Goal: Task Accomplishment & Management: Contribute content

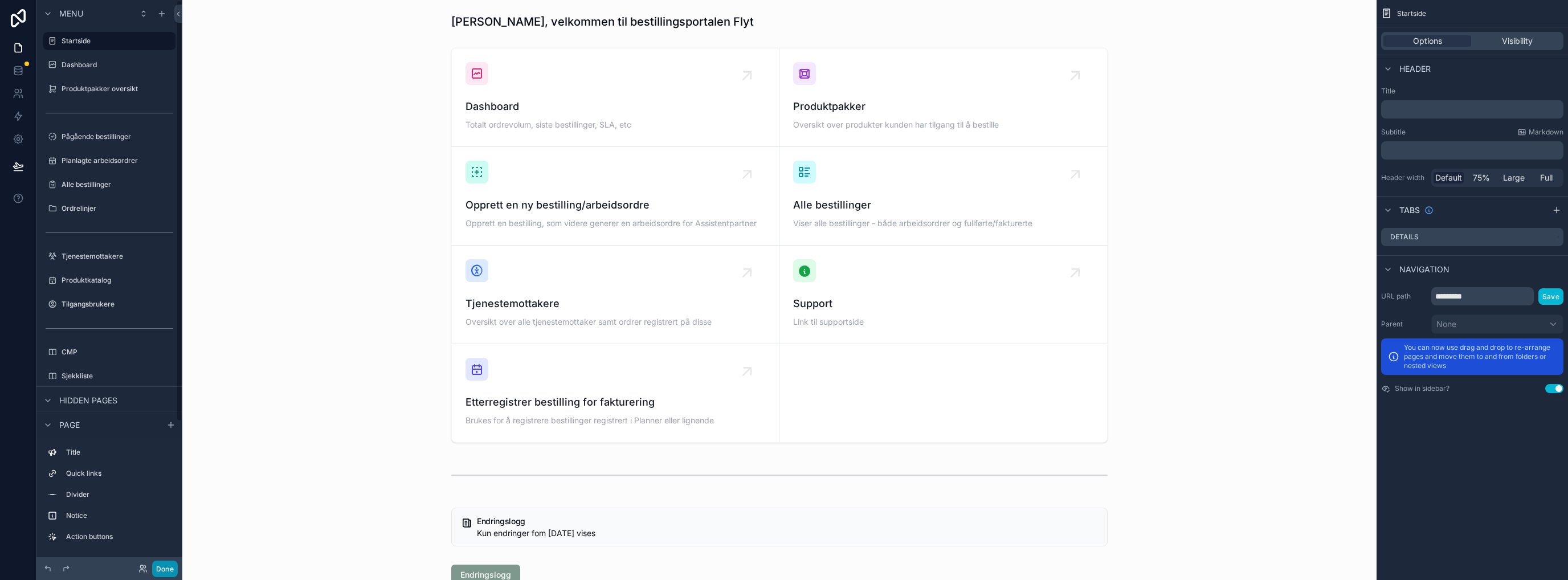
click at [160, 568] on button "Done" at bounding box center [165, 568] width 25 height 17
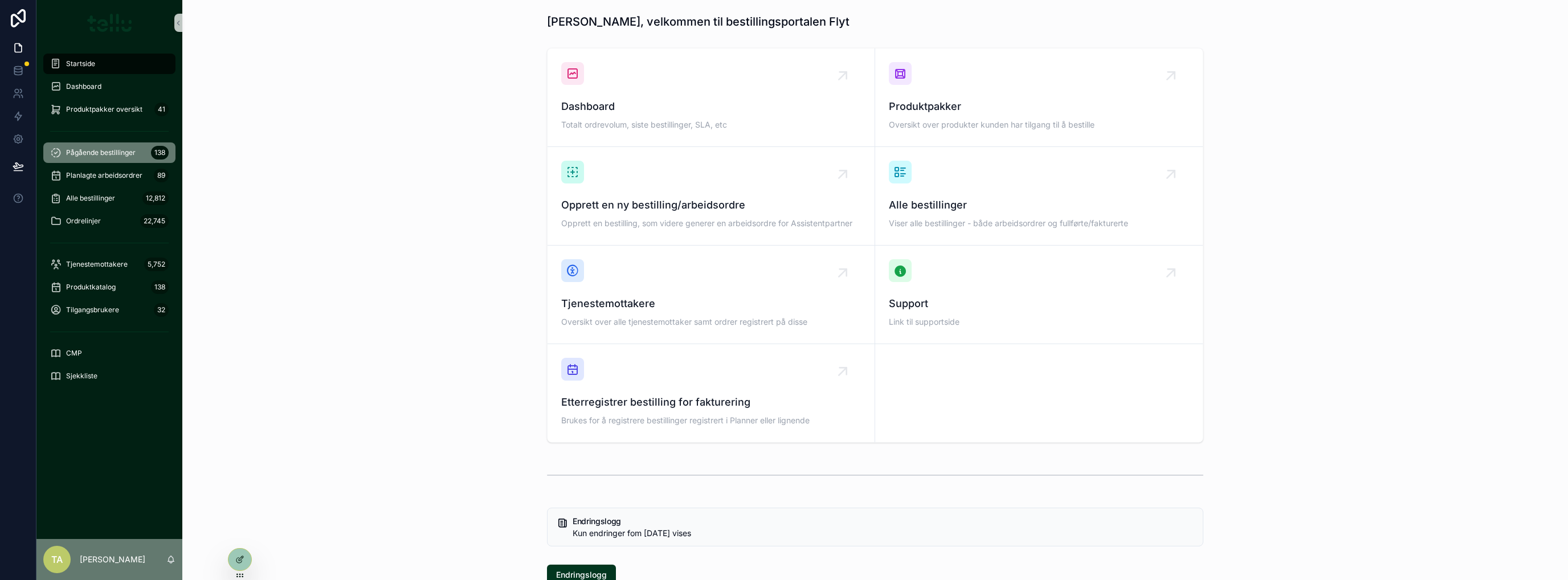
click at [106, 146] on div "Pågående bestillinger 138" at bounding box center [110, 153] width 119 height 18
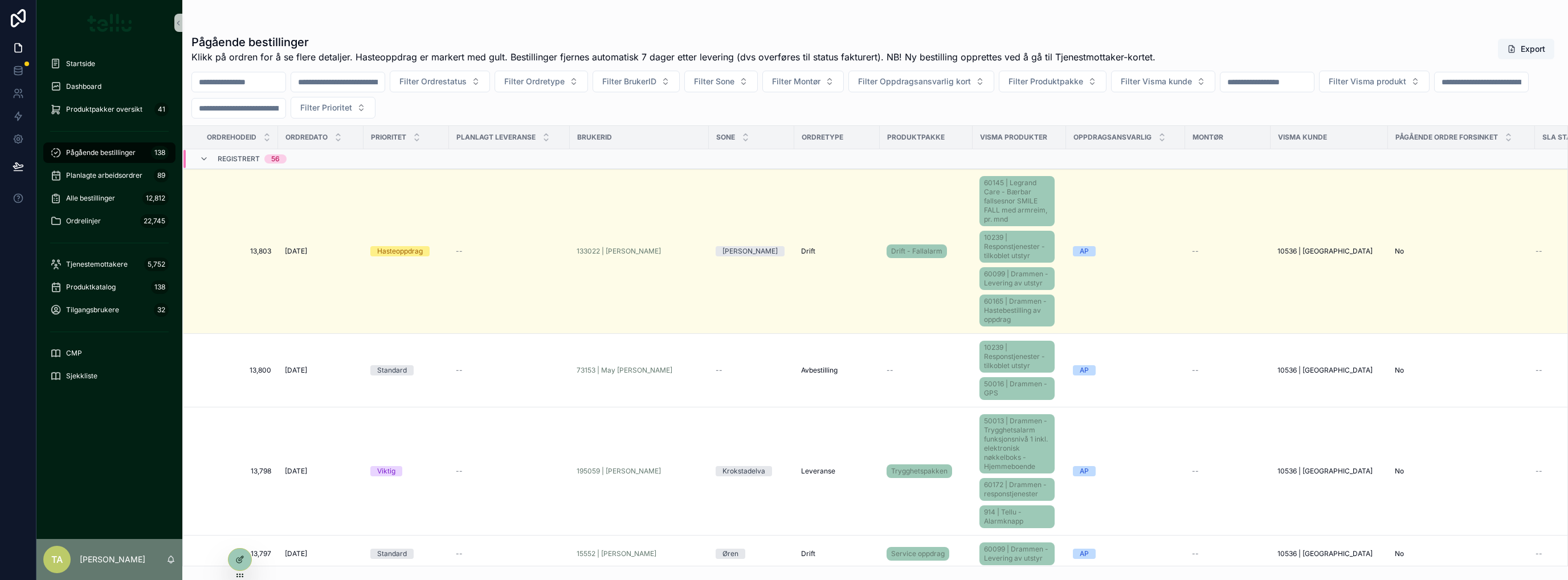
click at [1314, 78] on input "scrollable content" at bounding box center [1267, 82] width 93 height 16
type input "*****"
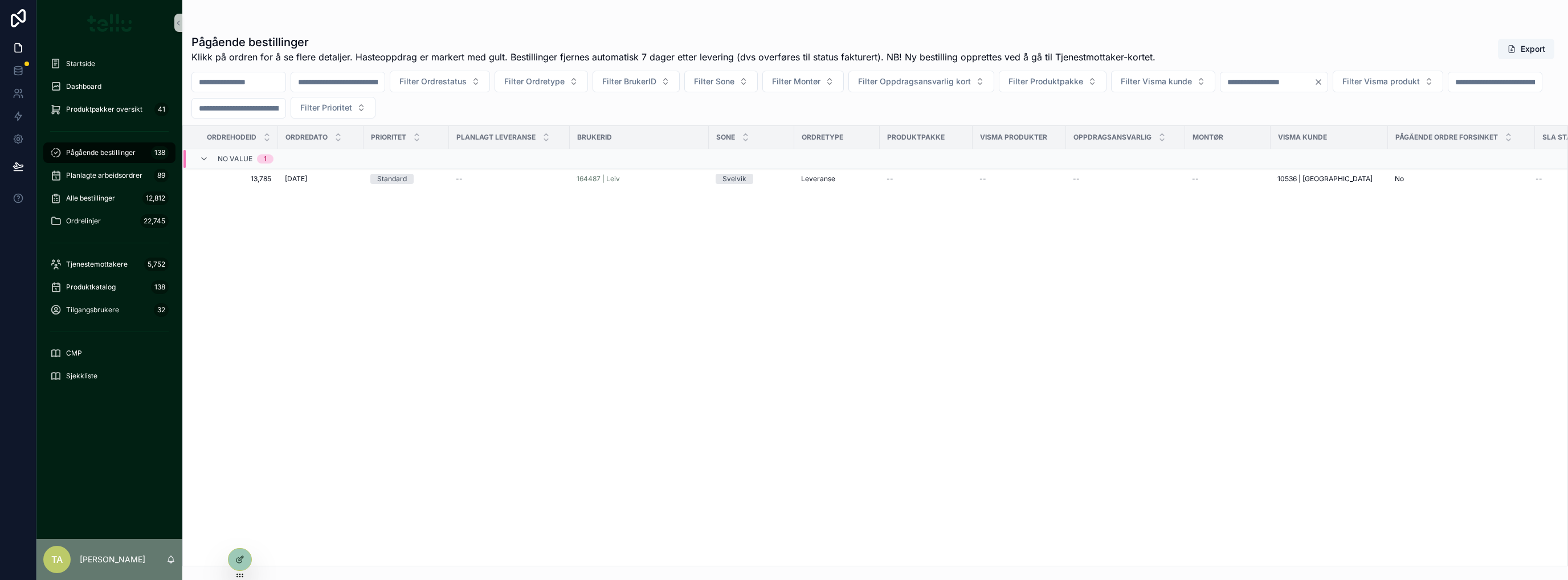
click at [319, 183] on div "[DATE] [DATE]" at bounding box center [321, 178] width 72 height 9
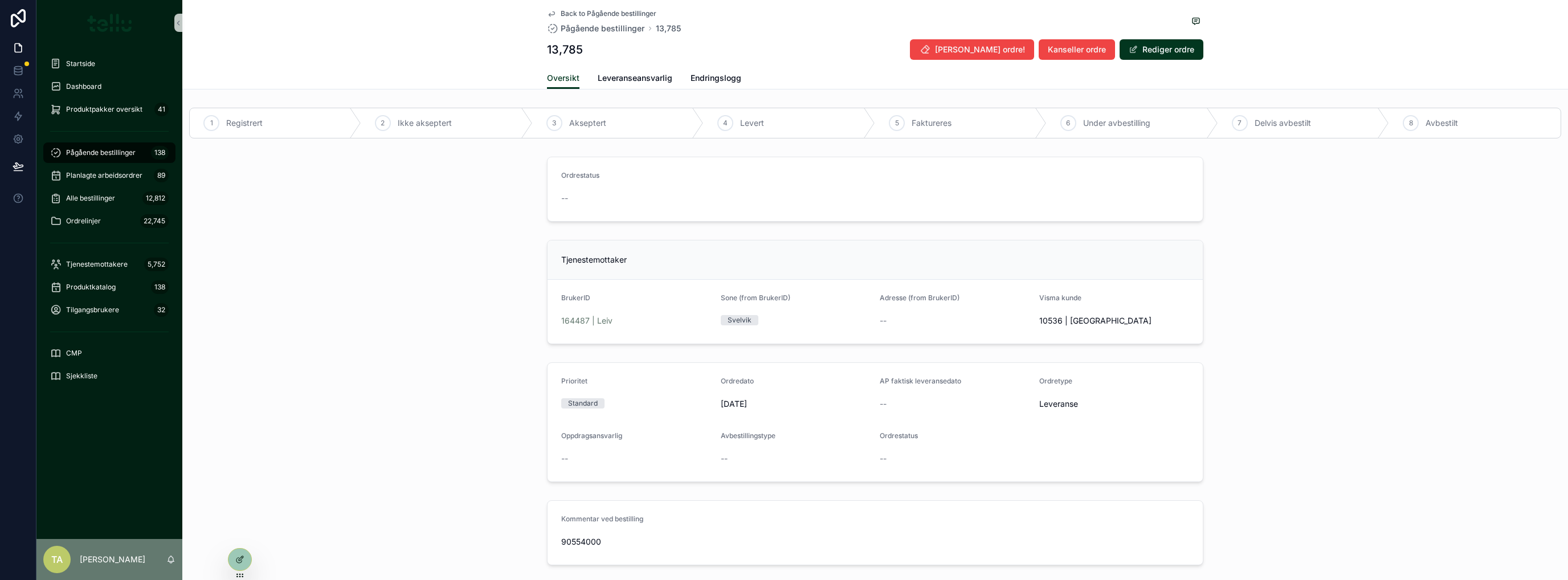
click at [571, 320] on span "164487 | Leiv" at bounding box center [587, 321] width 51 height 12
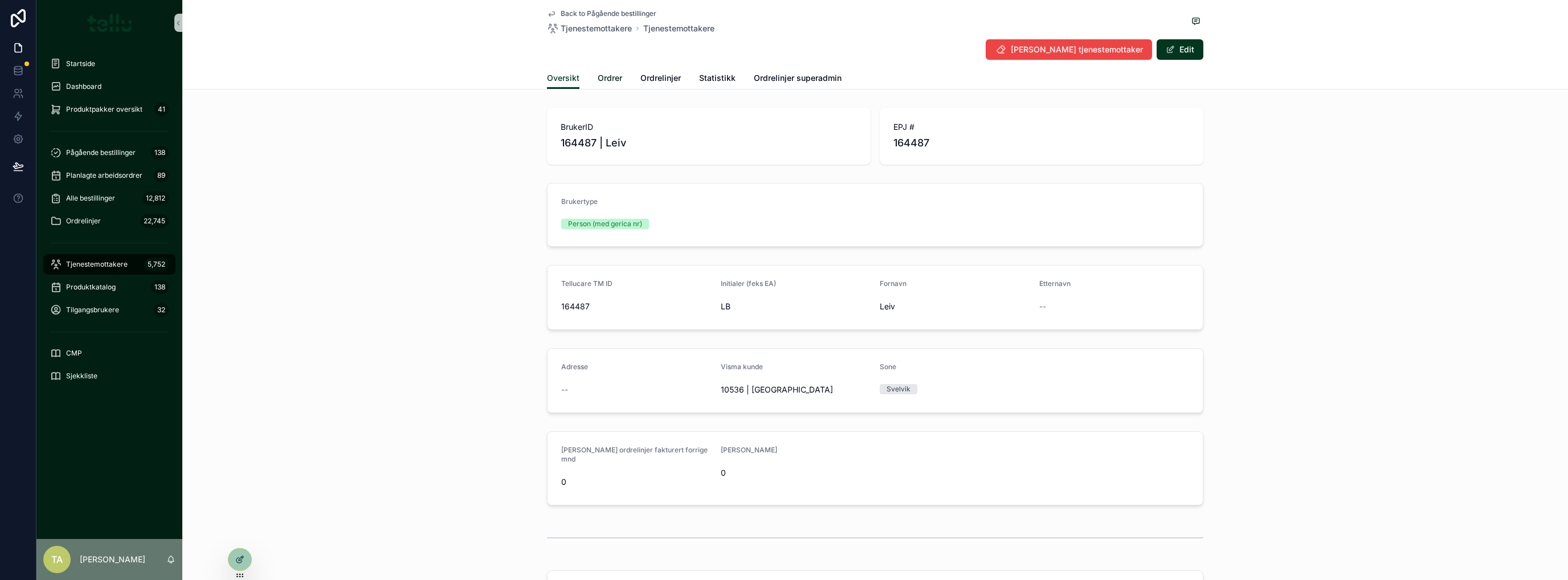
click at [614, 79] on span "Ordrer" at bounding box center [609, 78] width 24 height 12
click at [13, 17] on icon at bounding box center [17, 17] width 15 height 18
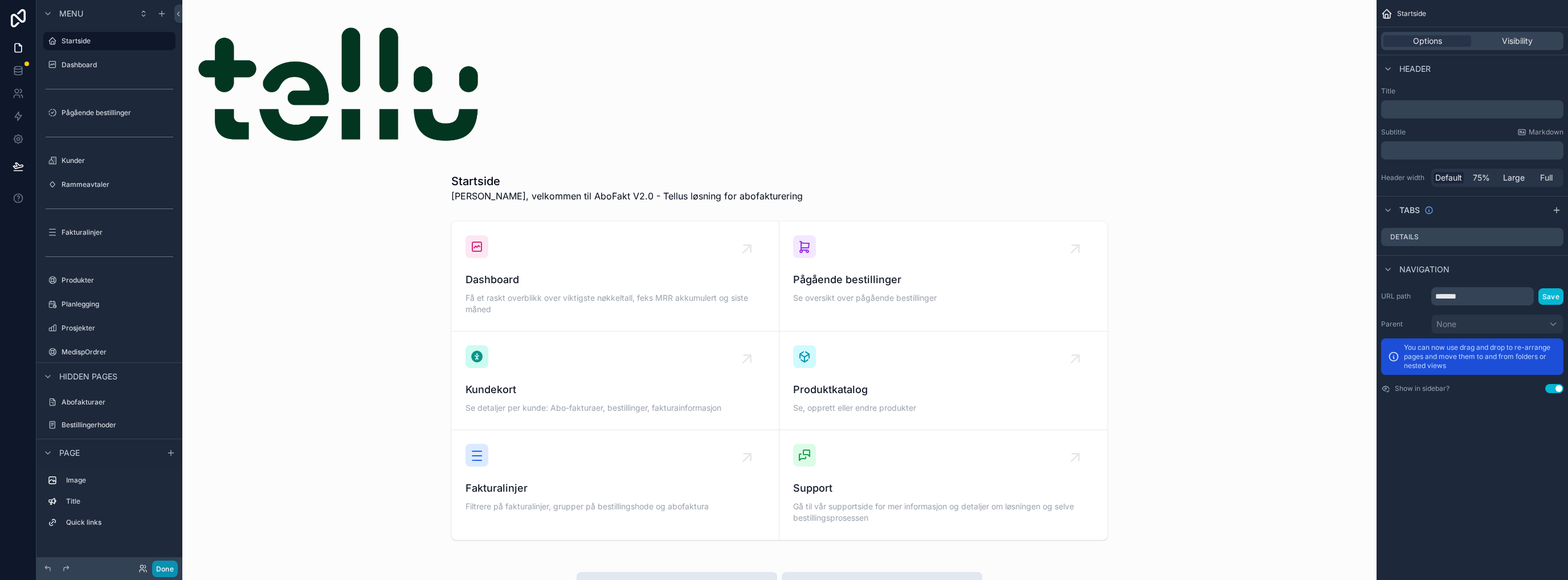
click at [164, 573] on button "Done" at bounding box center [165, 568] width 25 height 17
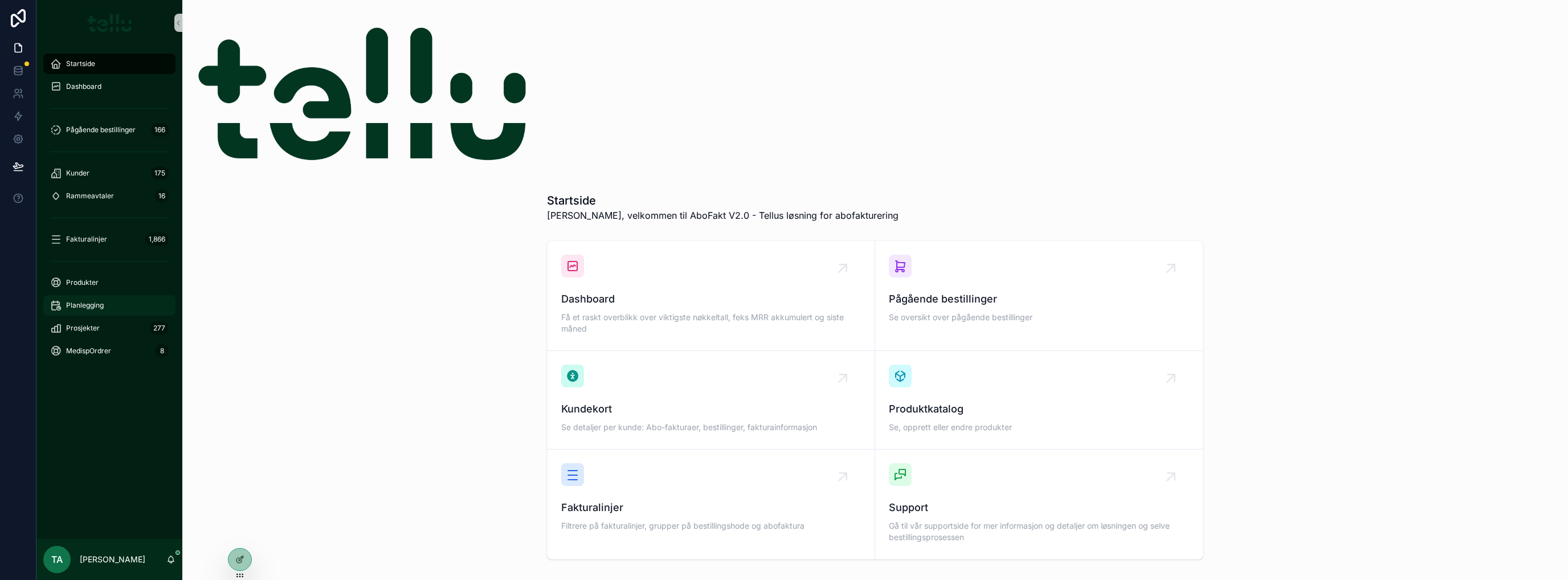
click at [97, 308] on span "Planlegging" at bounding box center [85, 305] width 38 height 9
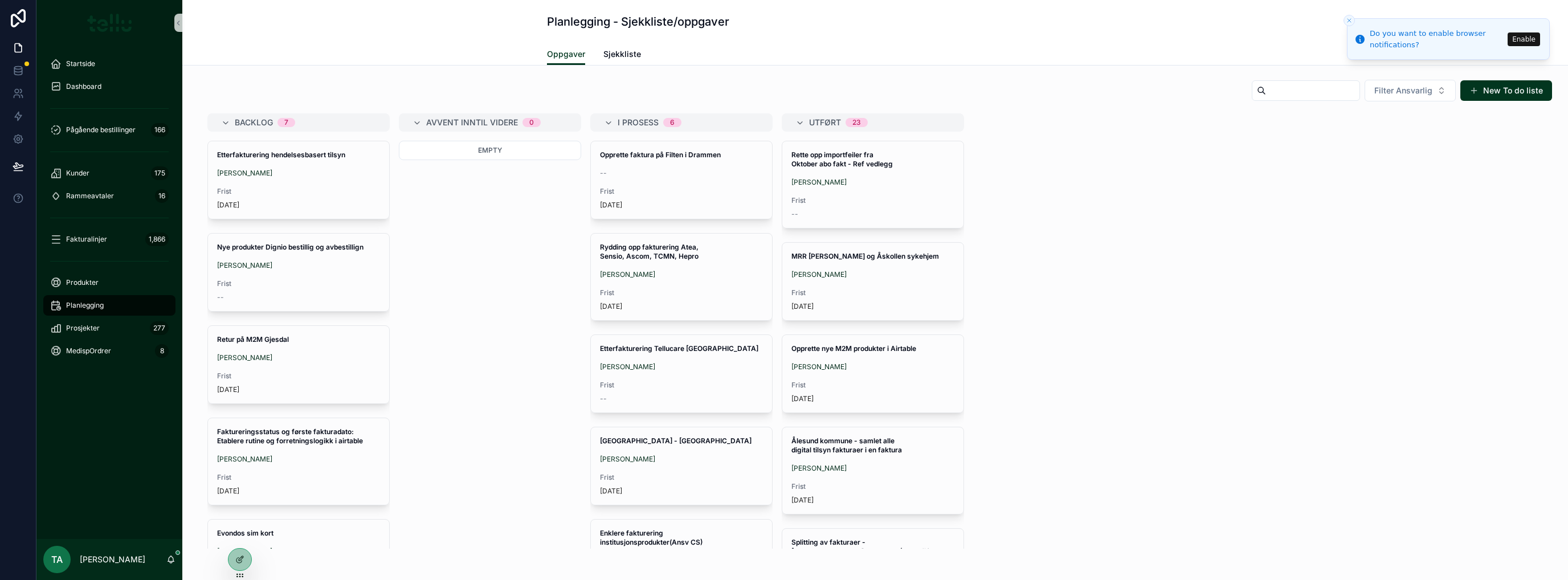
click at [278, 172] on div "Martin Bilavcik" at bounding box center [298, 173] width 163 height 9
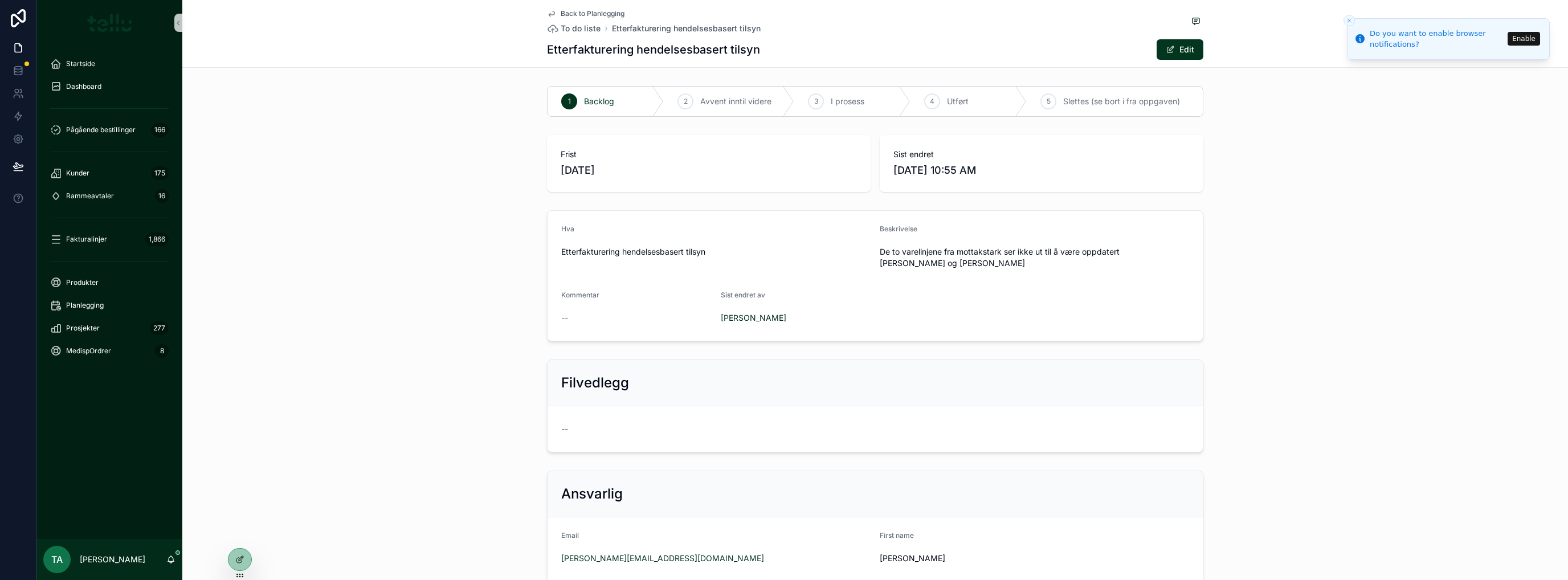
click at [1351, 18] on icon "Close toast" at bounding box center [1349, 20] width 7 height 7
click at [1106, 103] on span "Slettes (se bort i fra oppgaven)" at bounding box center [1122, 102] width 117 height 12
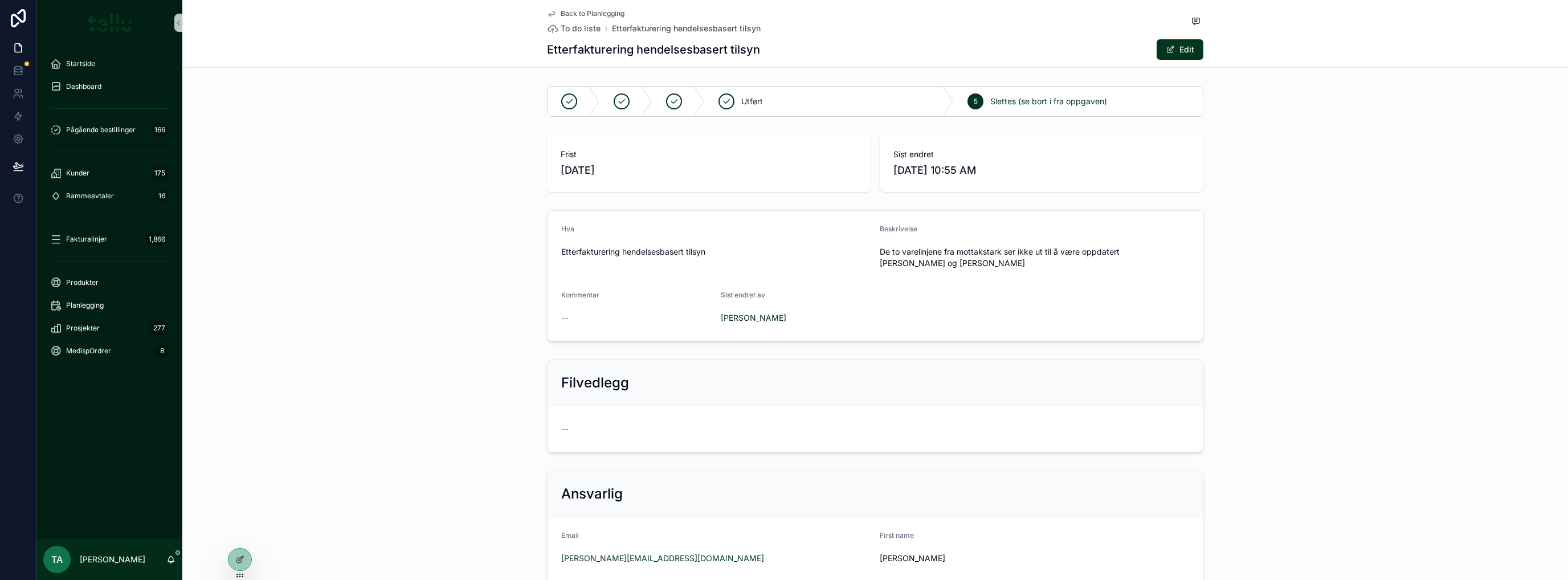
click at [602, 16] on span "Back to Planlegging" at bounding box center [593, 13] width 64 height 9
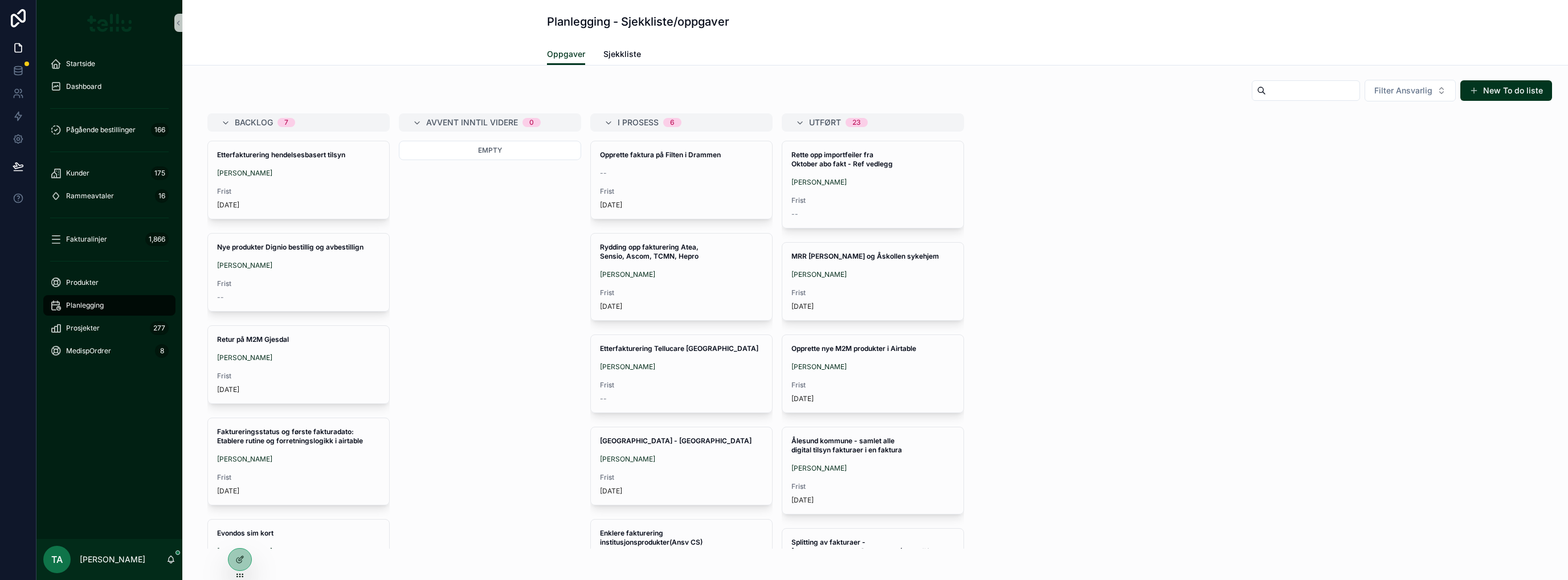
click at [319, 182] on div "Etterfakturering hendelsesbasert tilsyn Martin Bilavcik Frist 1 year ago" at bounding box center [298, 180] width 182 height 78
click at [317, 184] on div "Nye produkter Dignio bestillig og avbestillign Farnoush Fakhari Frist --" at bounding box center [298, 180] width 182 height 78
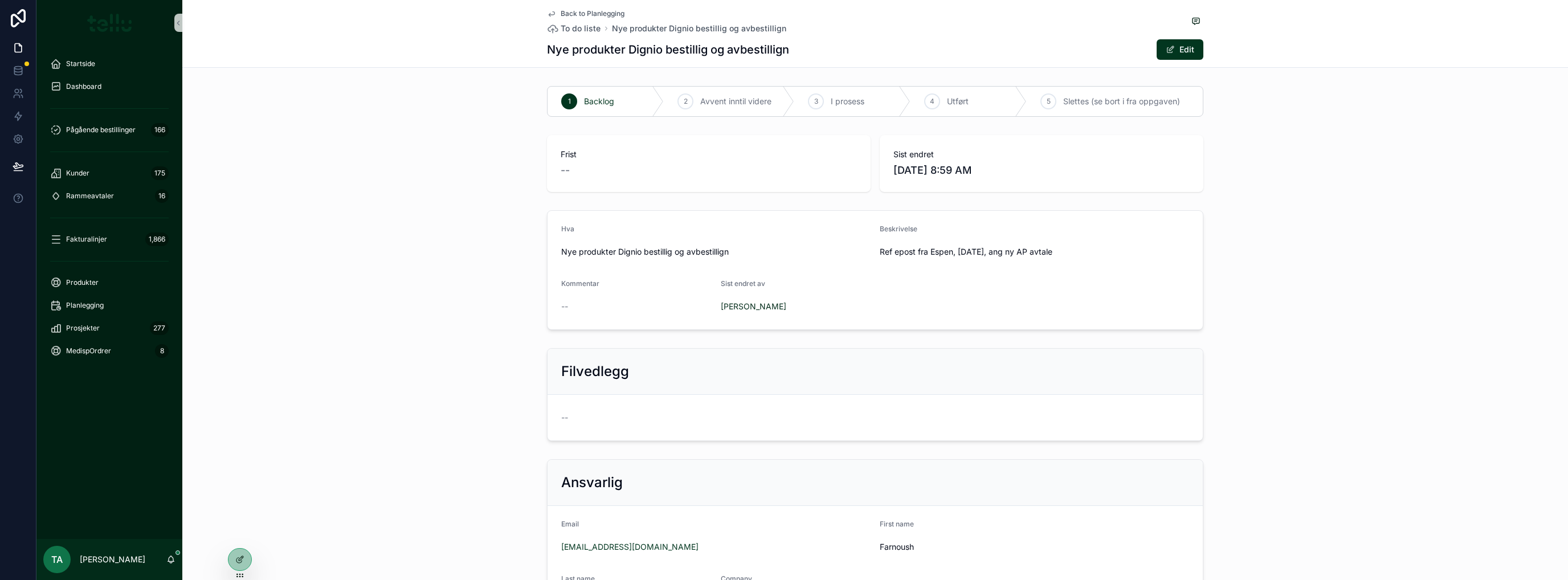
click at [1083, 101] on span "Slettes (se bort i fra oppgaven)" at bounding box center [1122, 102] width 117 height 12
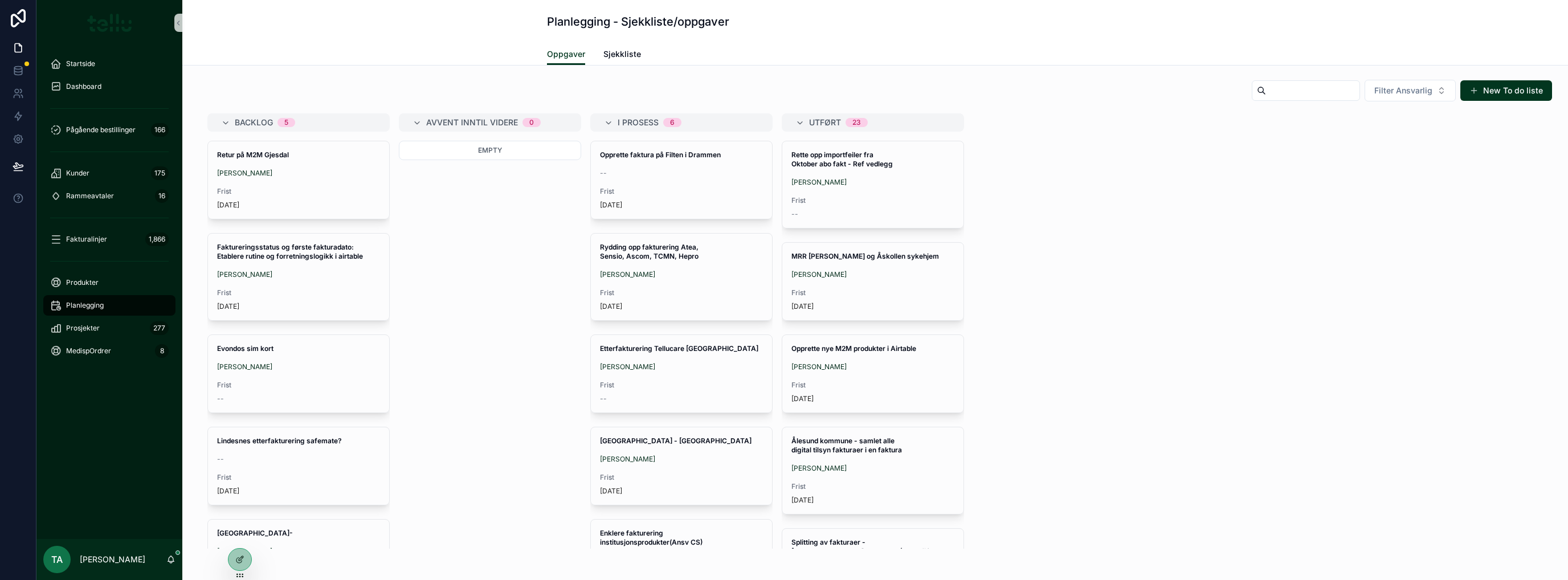
click at [324, 183] on div "Retur på M2M Gjesdal Farnoush Fakhari Frist 1 year ago" at bounding box center [298, 180] width 182 height 78
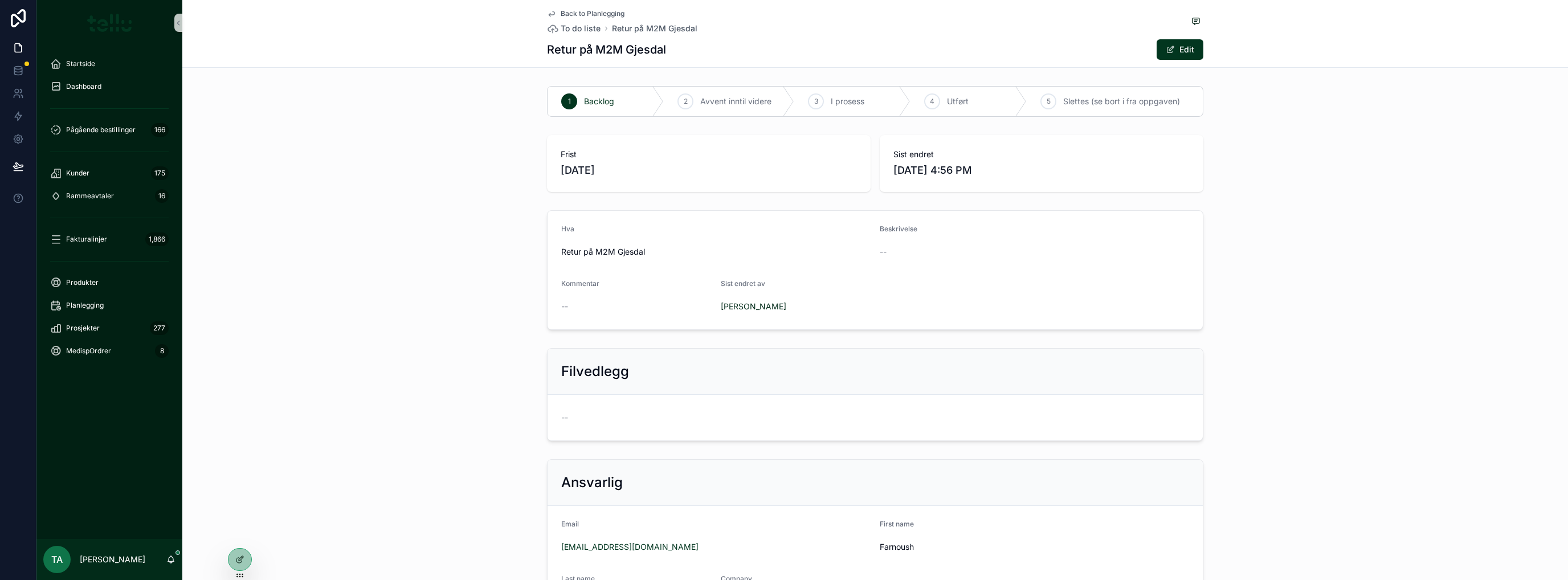
click at [1113, 98] on span "Slettes (se bort i fra oppgaven)" at bounding box center [1122, 102] width 117 height 12
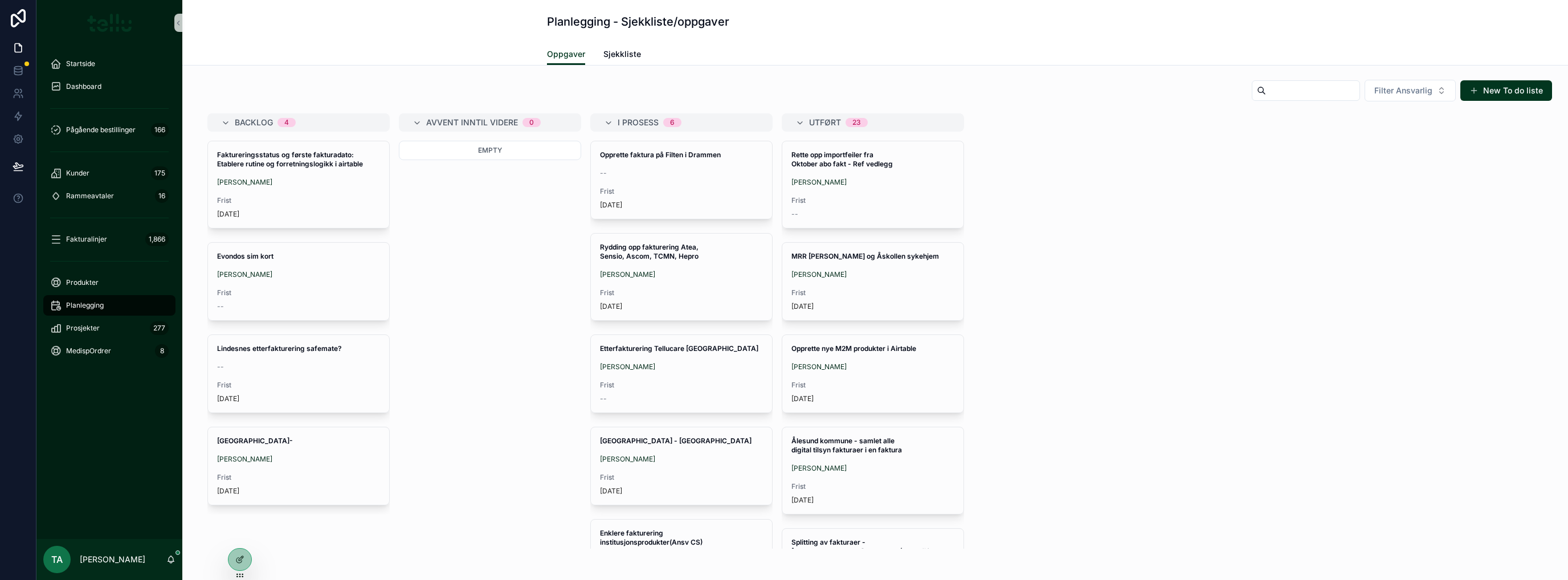
click at [315, 270] on div "Farnoush Fakhari" at bounding box center [298, 274] width 163 height 9
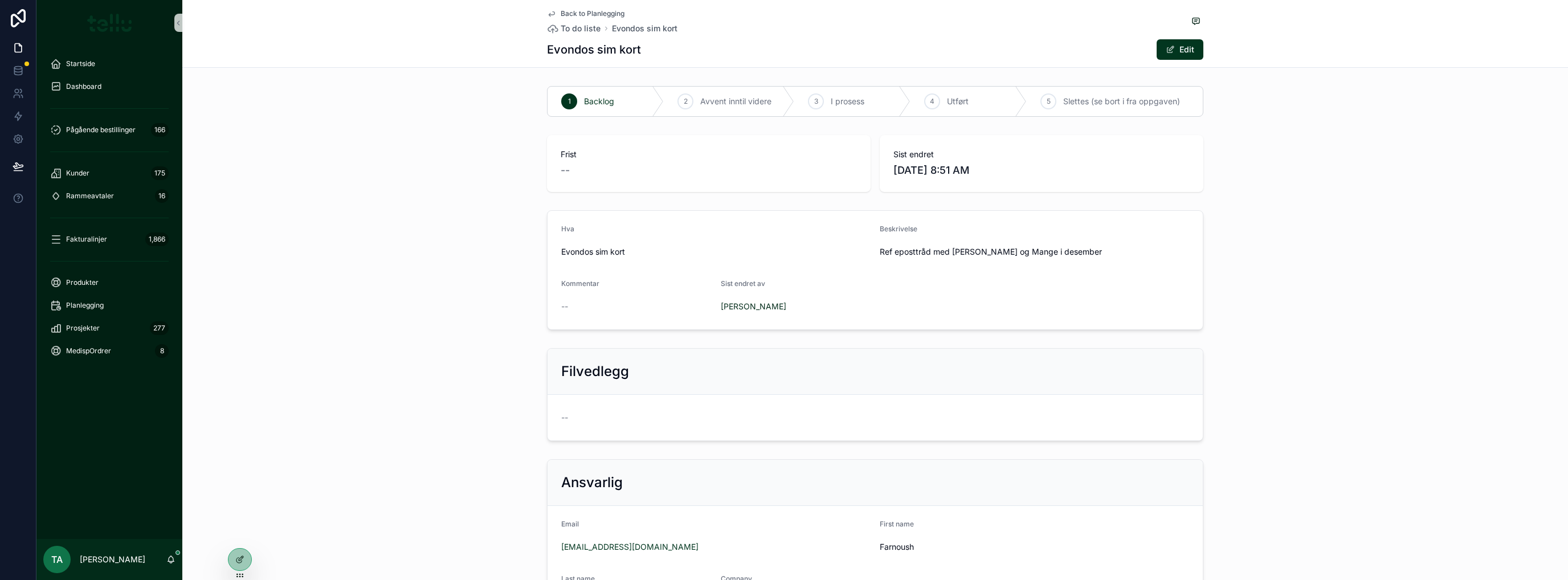
click at [1158, 99] on span "Slettes (se bort i fra oppgaven)" at bounding box center [1122, 102] width 117 height 12
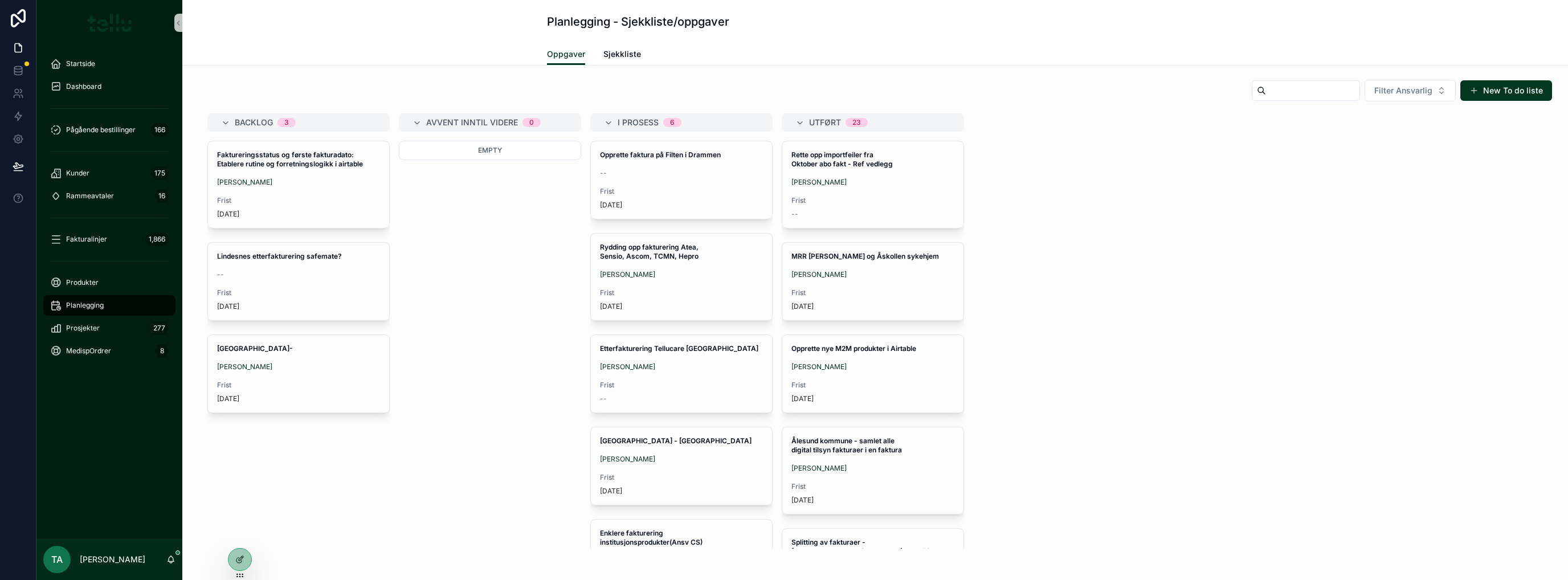
click at [324, 196] on span "Frist" at bounding box center [298, 200] width 163 height 9
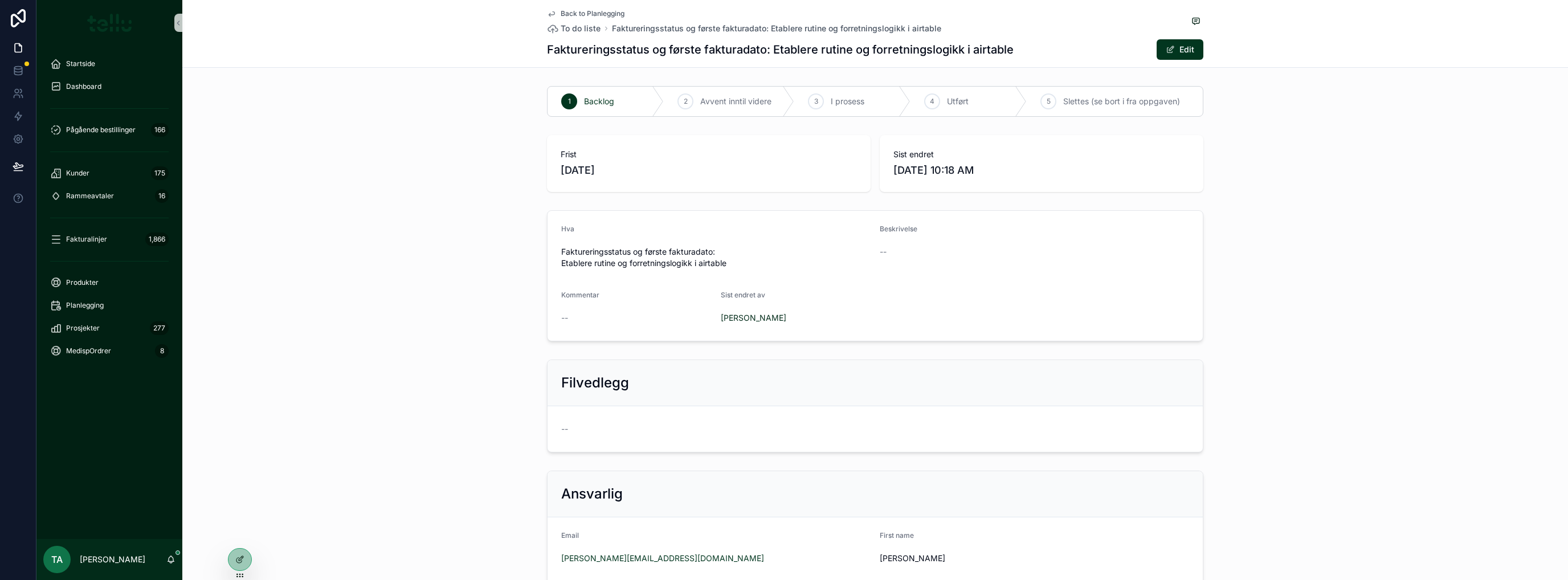
click at [1145, 105] on span "Slettes (se bort i fra oppgaven)" at bounding box center [1122, 102] width 117 height 12
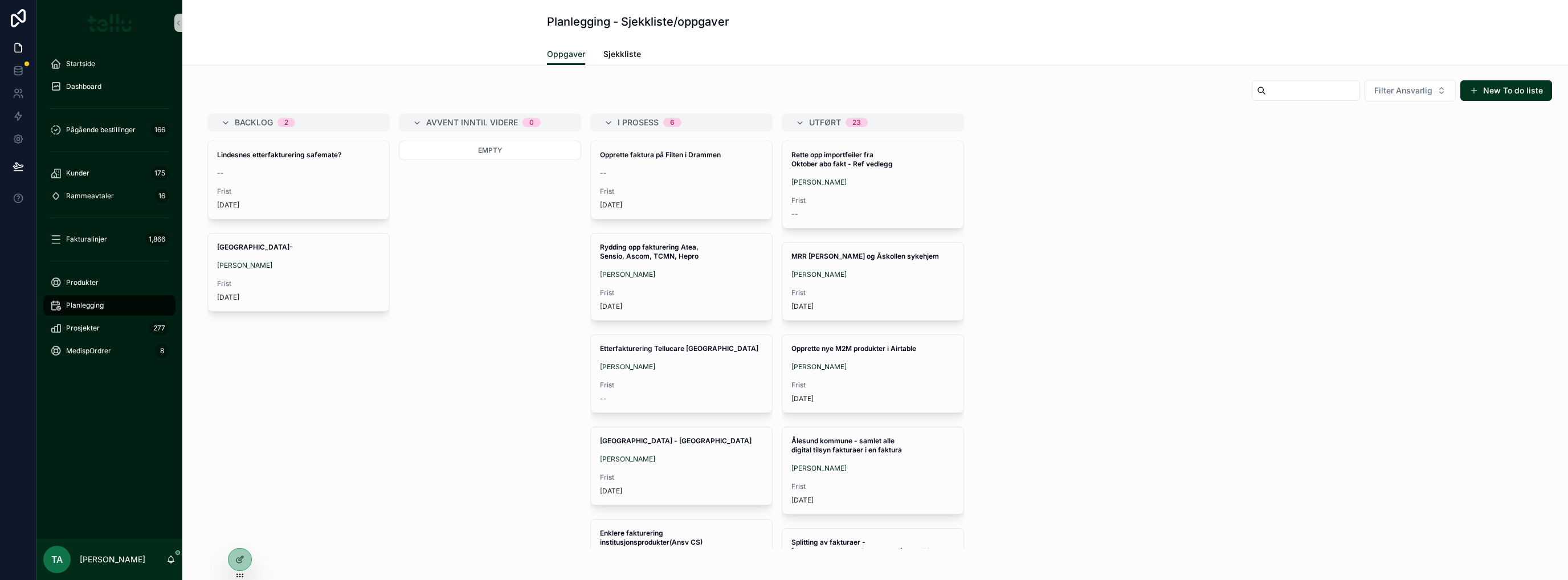
click at [297, 277] on div "Sandmes kommune- Farnoush Fakhari Frist 1 year ago" at bounding box center [298, 272] width 182 height 78
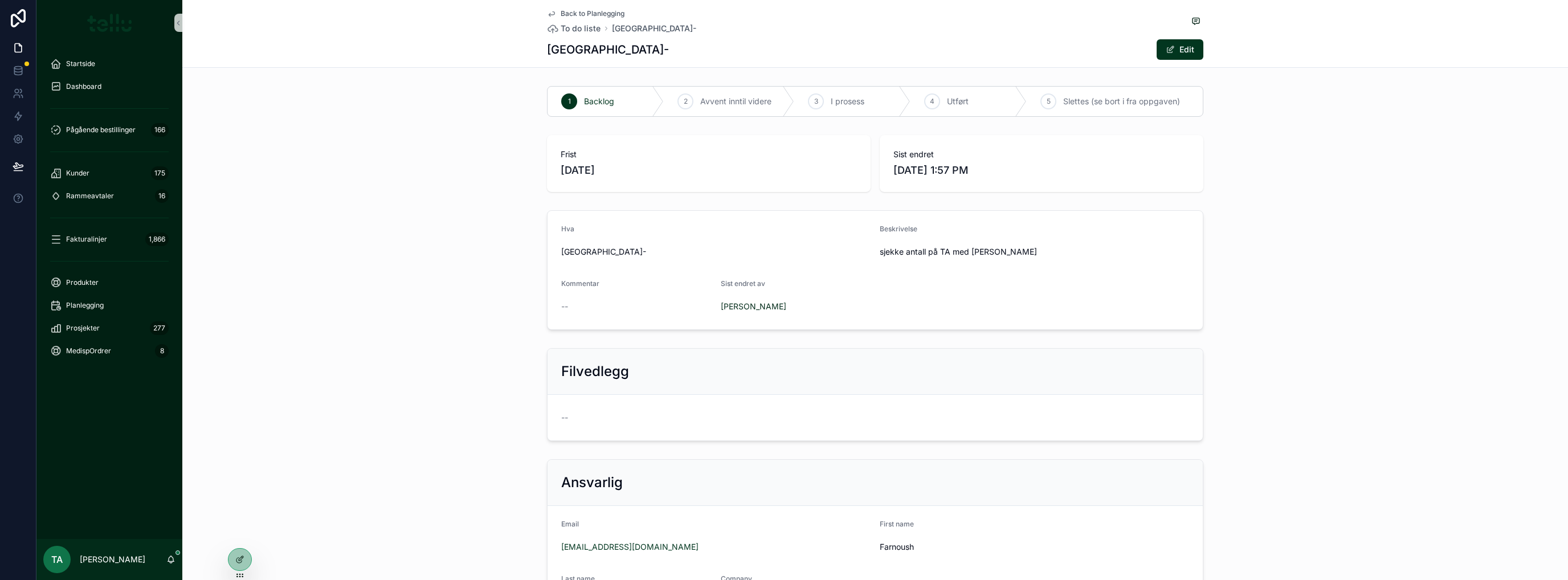
click at [1149, 101] on span "Slettes (se bort i fra oppgaven)" at bounding box center [1122, 102] width 117 height 12
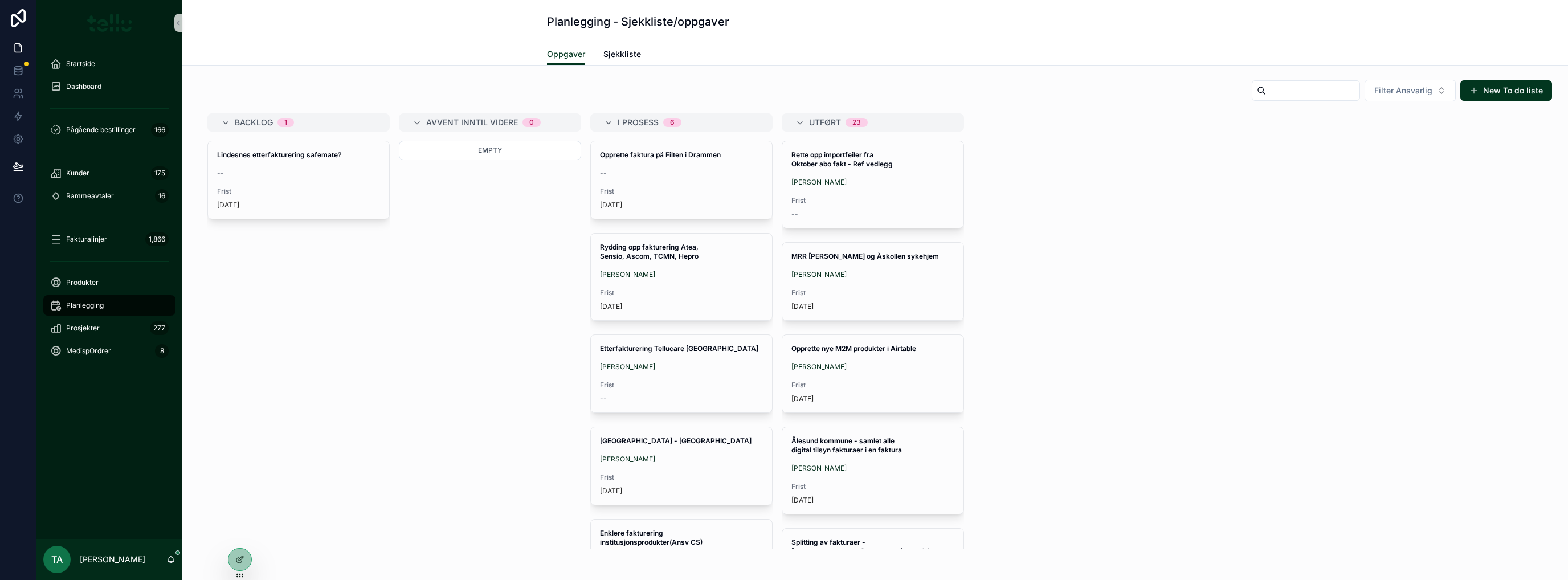
click at [313, 182] on div "Lindesnes etterfakturering safemate? -- Frist 1 year ago" at bounding box center [298, 180] width 182 height 78
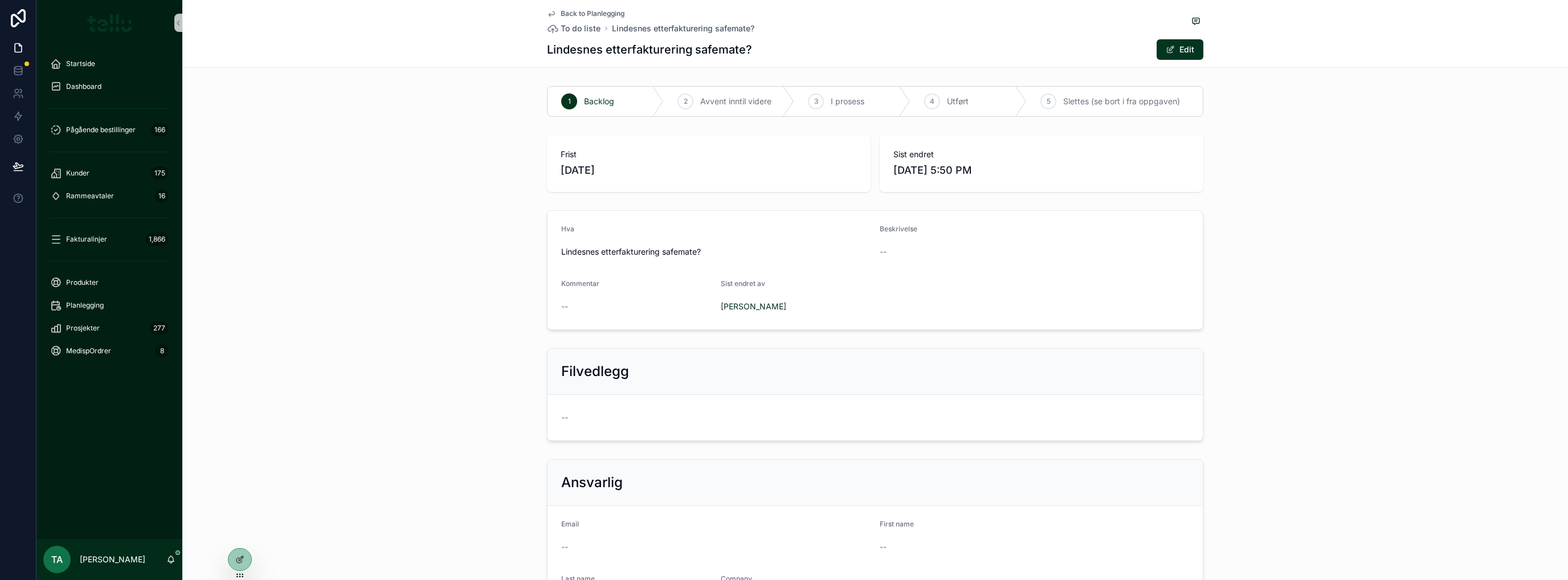
click at [507, 307] on div "Hva Lindesnes etterfakturering safemate? Beskrivelse -- Kommentar -- Sist endre…" at bounding box center [875, 270] width 1386 height 129
click at [1118, 96] on span "Slettes (se bort i fra oppgaven)" at bounding box center [1122, 102] width 117 height 12
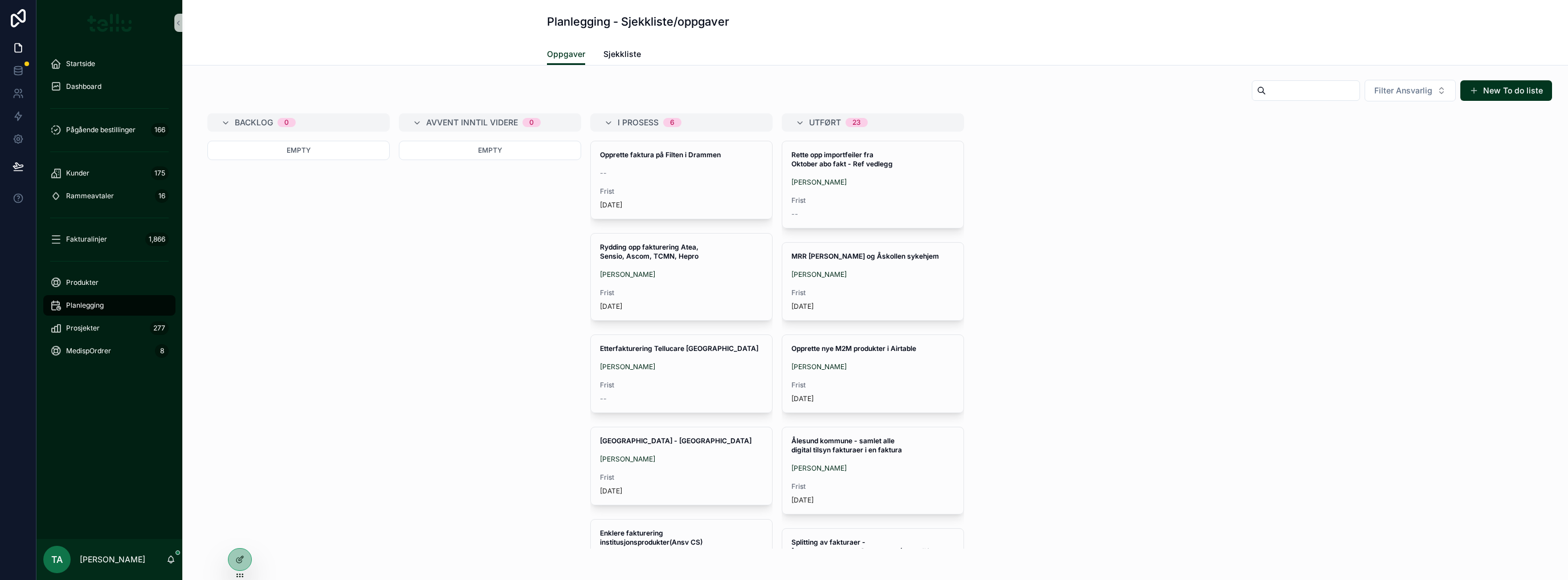
click at [715, 369] on div "Martin Bilavcik" at bounding box center [682, 366] width 163 height 9
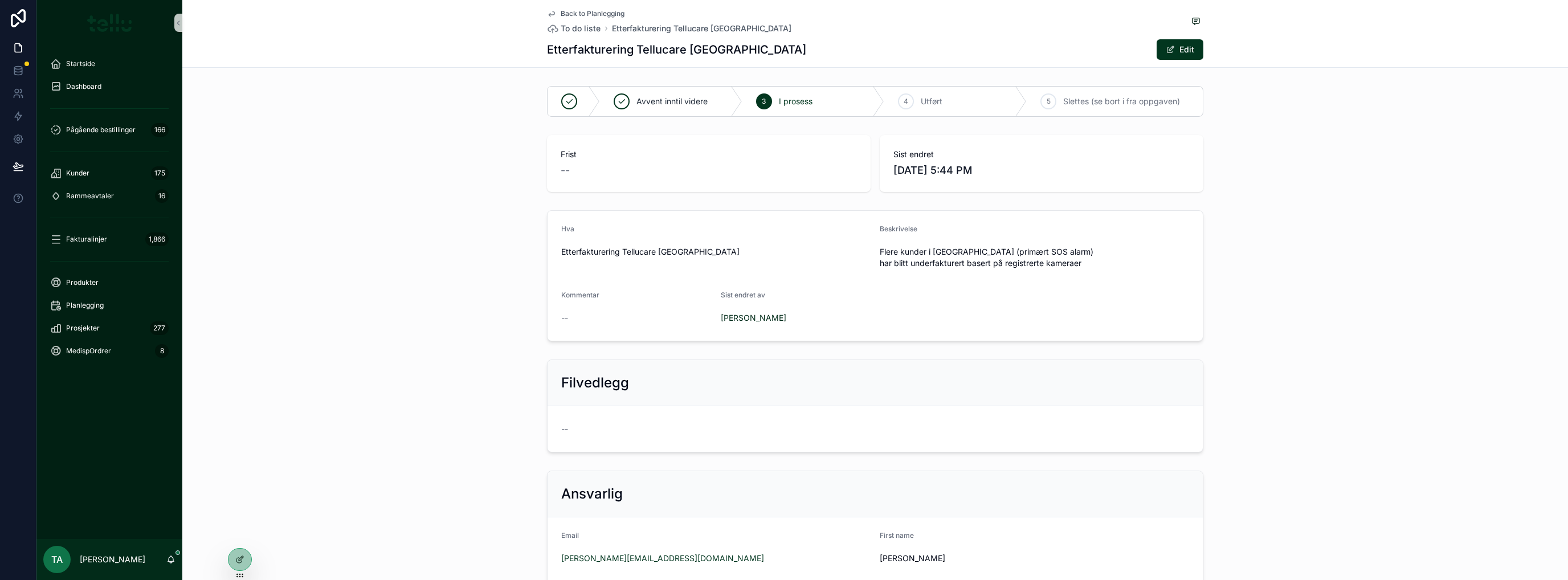
click at [1118, 98] on span "Slettes (se bort i fra oppgaven)" at bounding box center [1122, 102] width 117 height 12
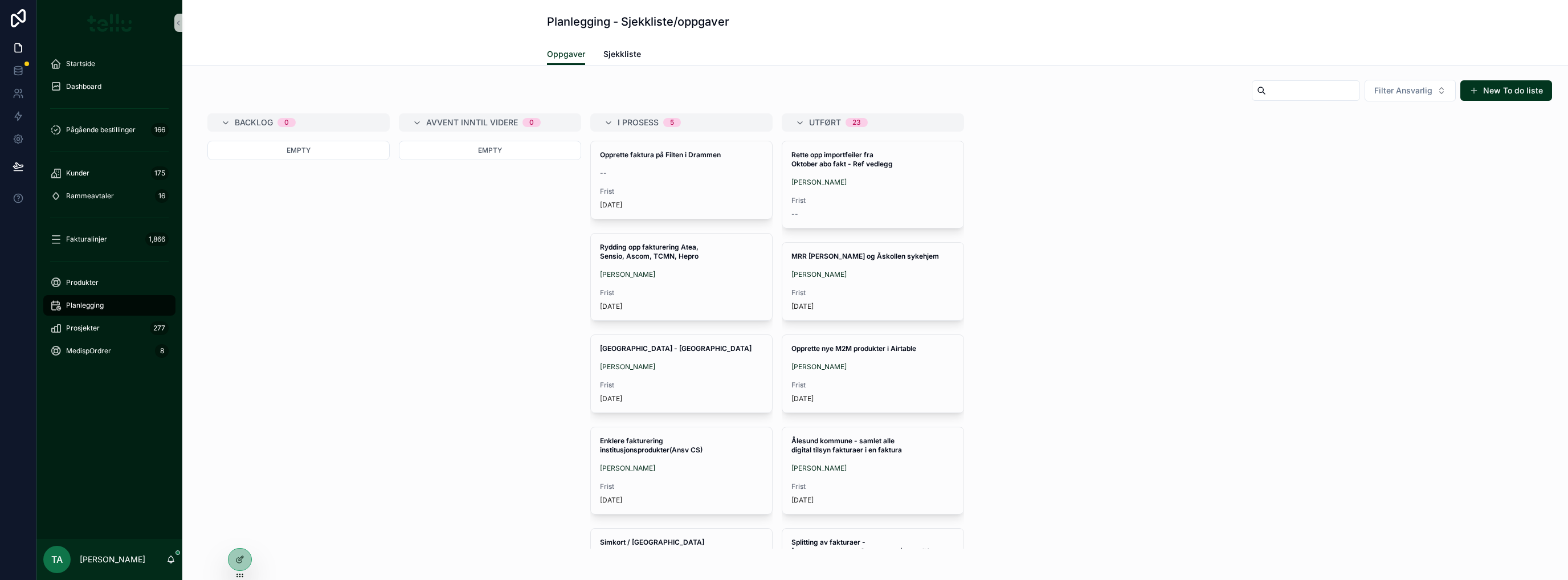
click at [684, 252] on strong "Rydding opp fakturering Atea, Sensio, Ascom, TCMN, Hepro" at bounding box center [650, 252] width 100 height 17
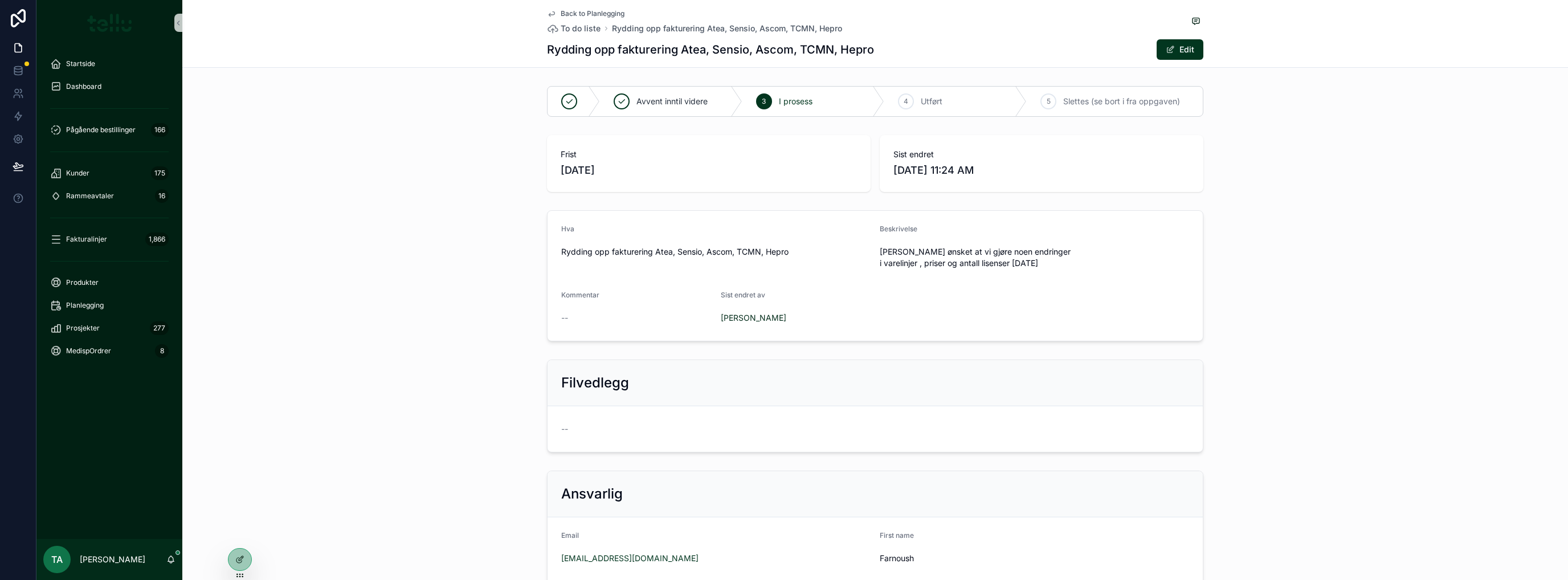
click at [1130, 104] on span "Slettes (se bort i fra oppgaven)" at bounding box center [1122, 102] width 117 height 12
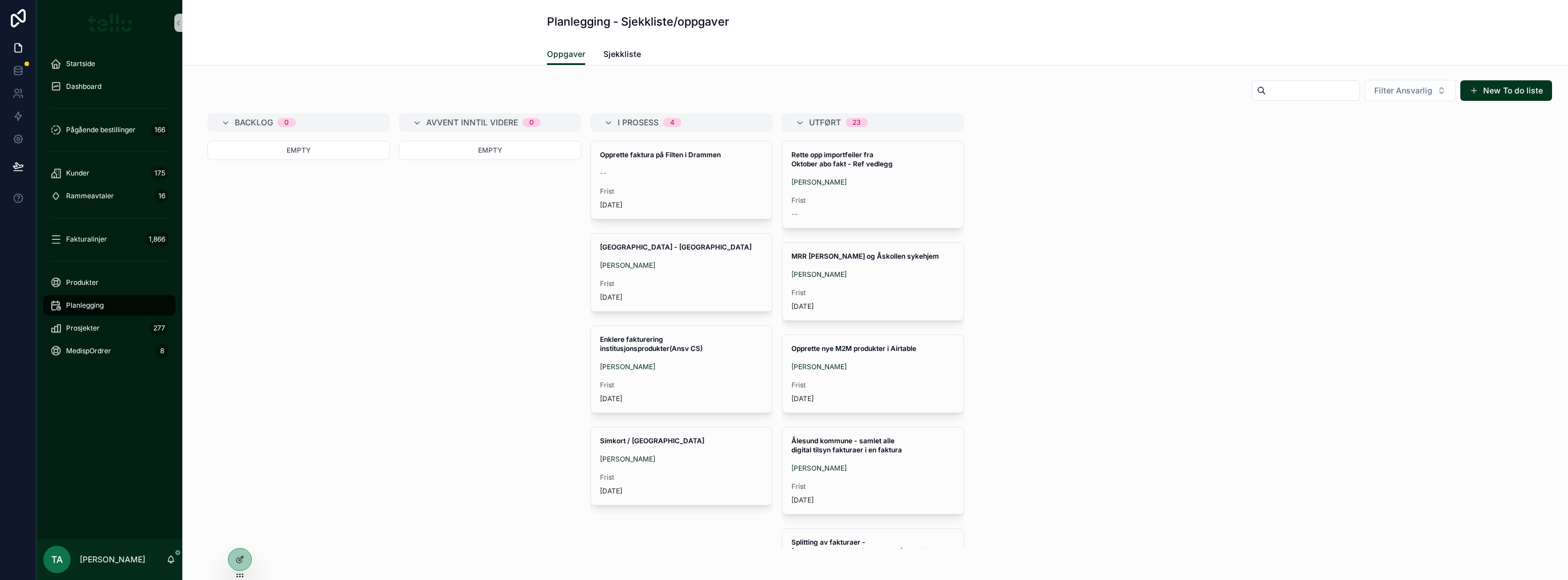
click at [716, 468] on div "Simkort / Lyngdal kommune Farnoush Fakhari Frist 1 year ago" at bounding box center [681, 466] width 182 height 78
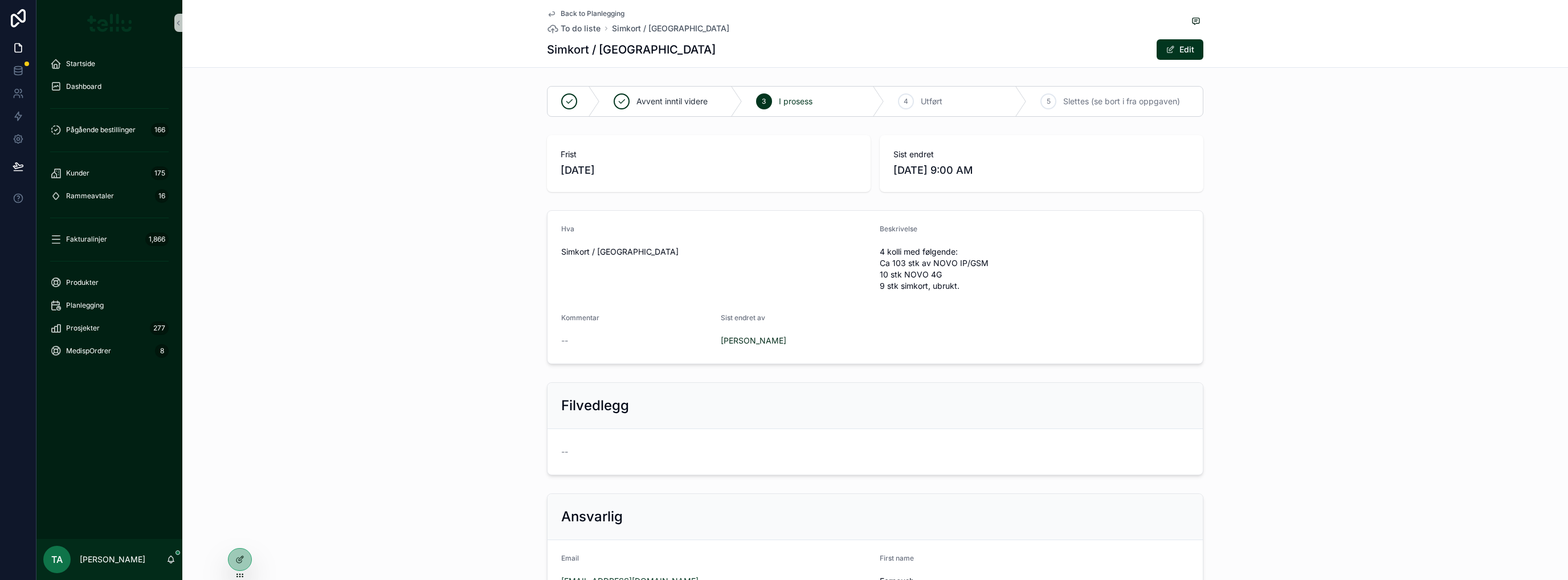
click at [1119, 106] on span "Slettes (se bort i fra oppgaven)" at bounding box center [1122, 102] width 117 height 12
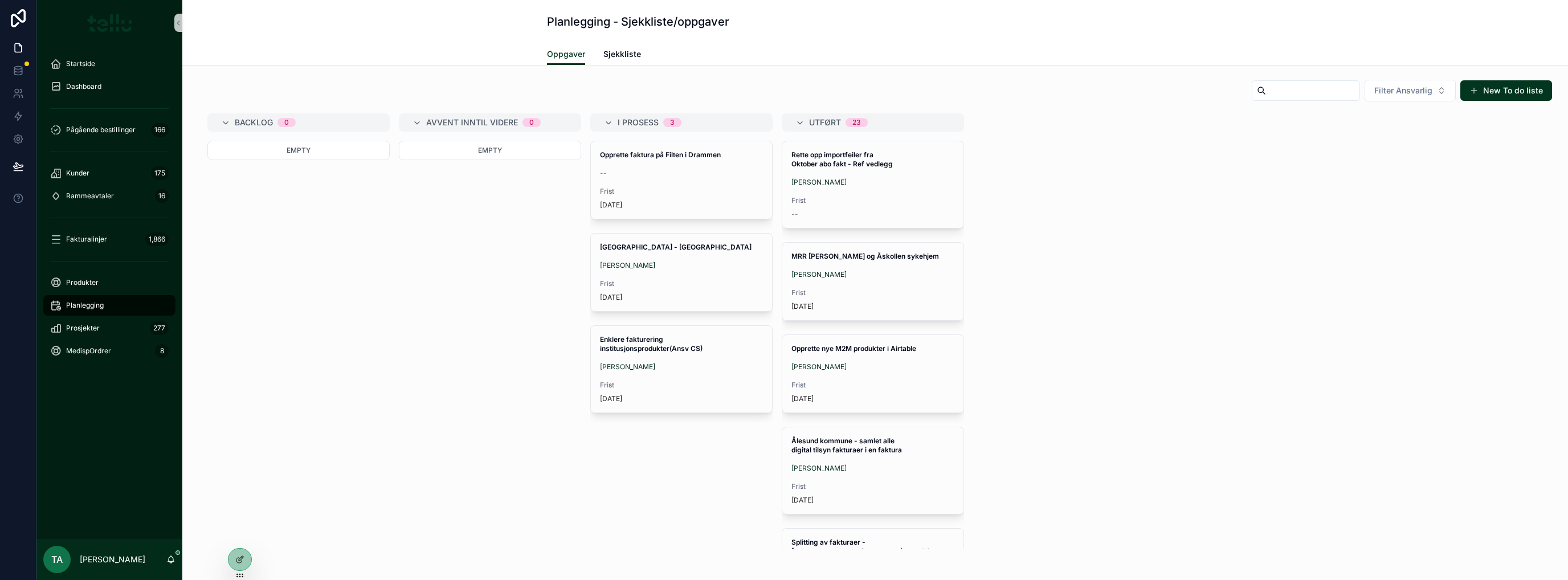
click at [692, 376] on div "Enklere fakturering institusjonsprodukter(Ansv CS) Farnoush Fakhari Frist 1 yea…" at bounding box center [681, 369] width 182 height 86
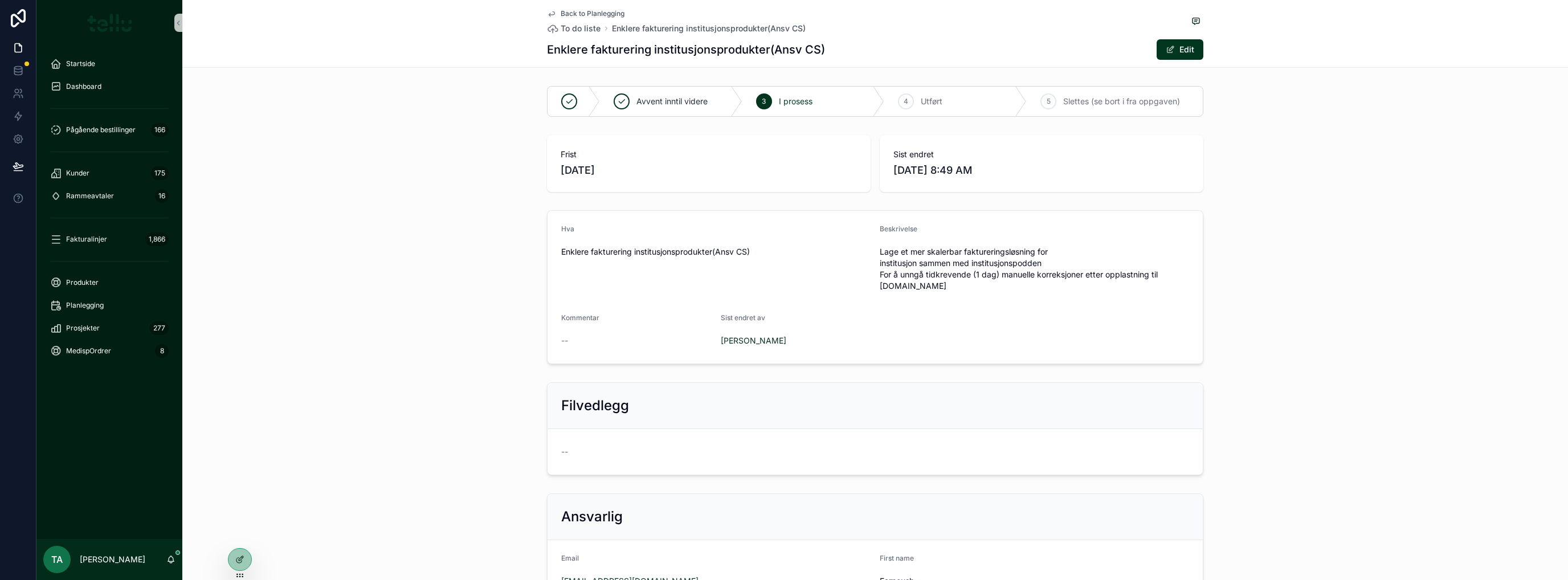
click at [1133, 103] on span "Slettes (se bort i fra oppgaven)" at bounding box center [1122, 102] width 117 height 12
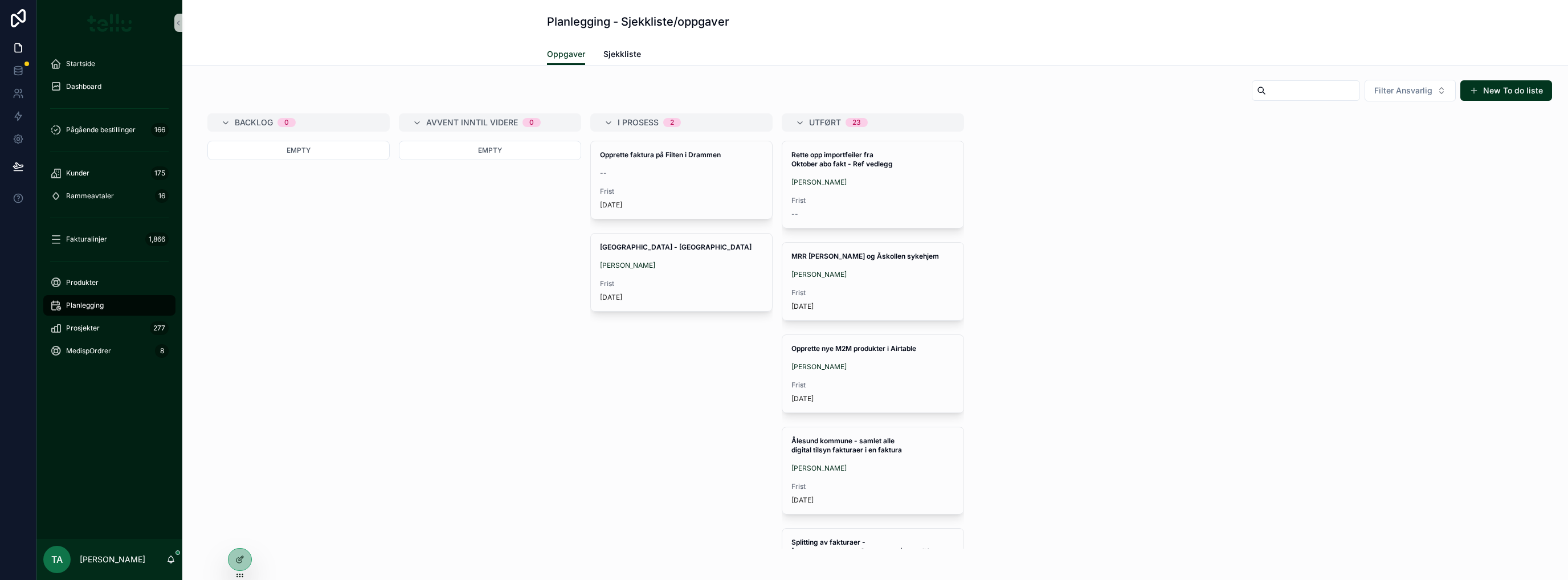
click at [725, 285] on span "Frist" at bounding box center [682, 283] width 163 height 9
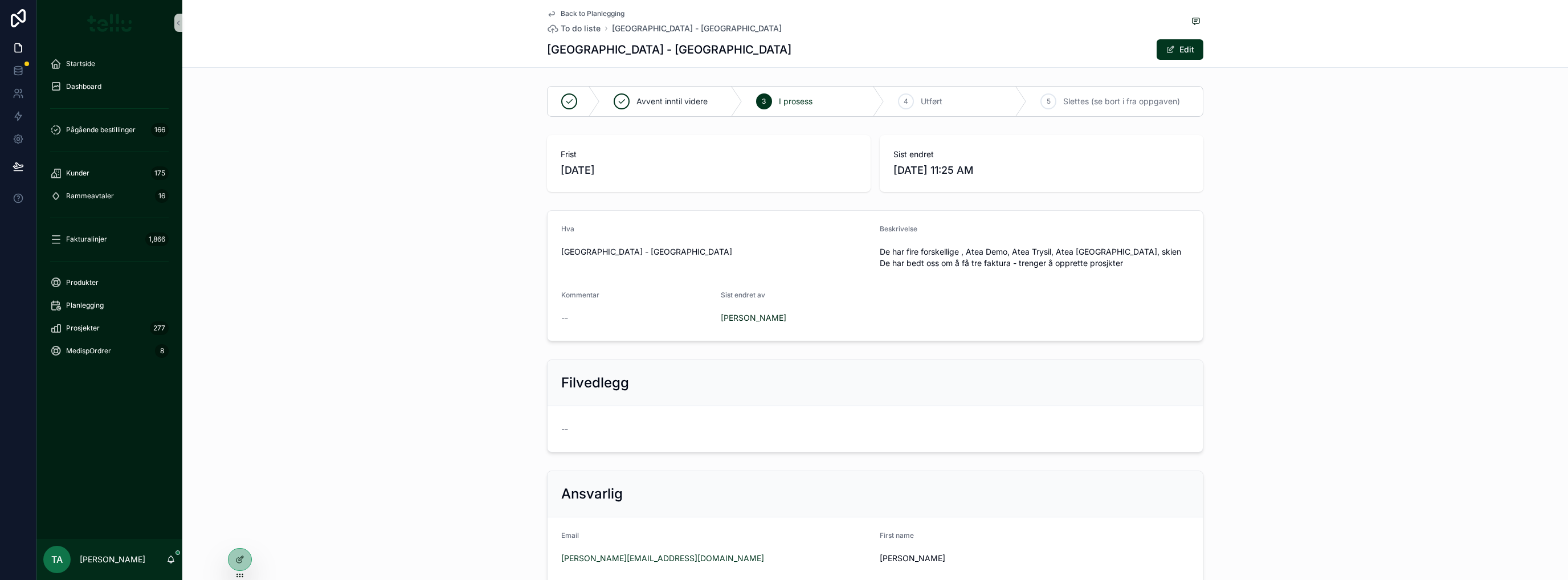
click at [1102, 99] on span "Slettes (se bort i fra oppgaven)" at bounding box center [1122, 102] width 117 height 12
click at [373, 196] on div "Utført 5 Slettes (se bort i fra oppgaven) Frist 5/9/2024 Sist endret 5/8/2024 1…" at bounding box center [875, 361] width 1386 height 560
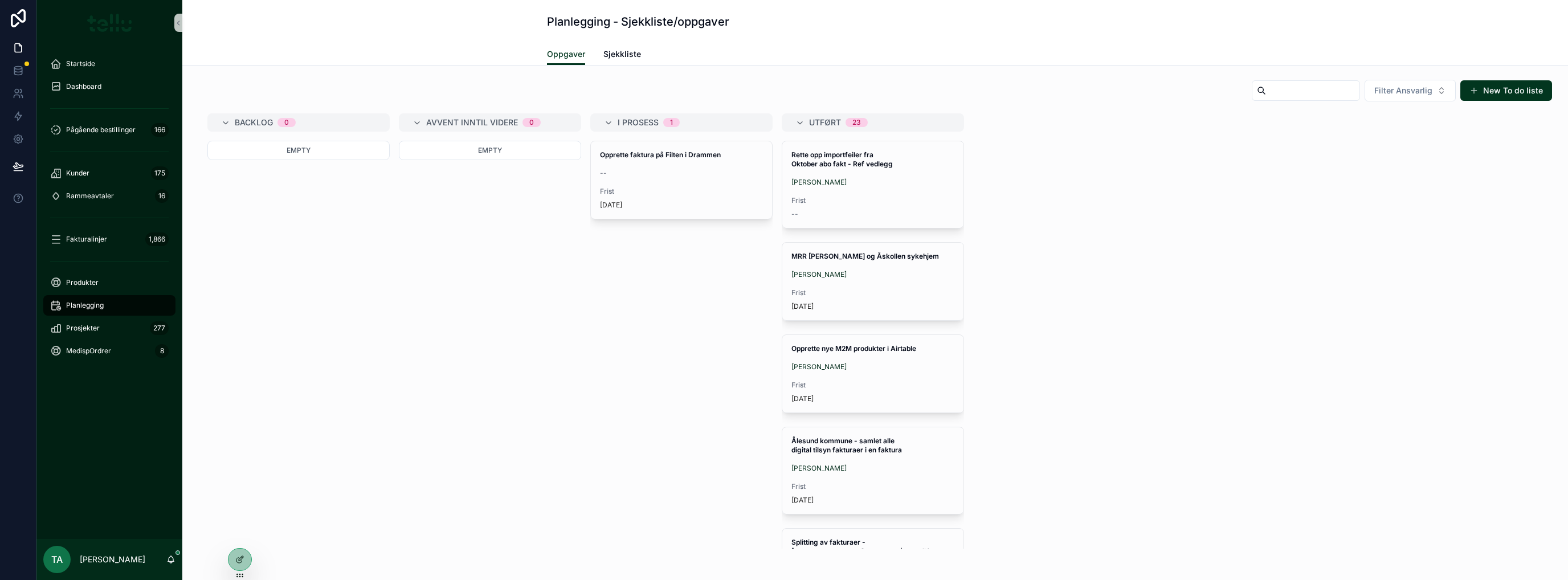
click at [402, 358] on div "Empty" at bounding box center [491, 250] width 183 height 219
click at [469, 379] on div "Backlog 0 Empty Avvent inntil videre 0 Empty I prosess 1 Opprette faktura på Fi…" at bounding box center [875, 331] width 1354 height 435
click at [1470, 91] on span "scrollable content" at bounding box center [1474, 90] width 9 height 9
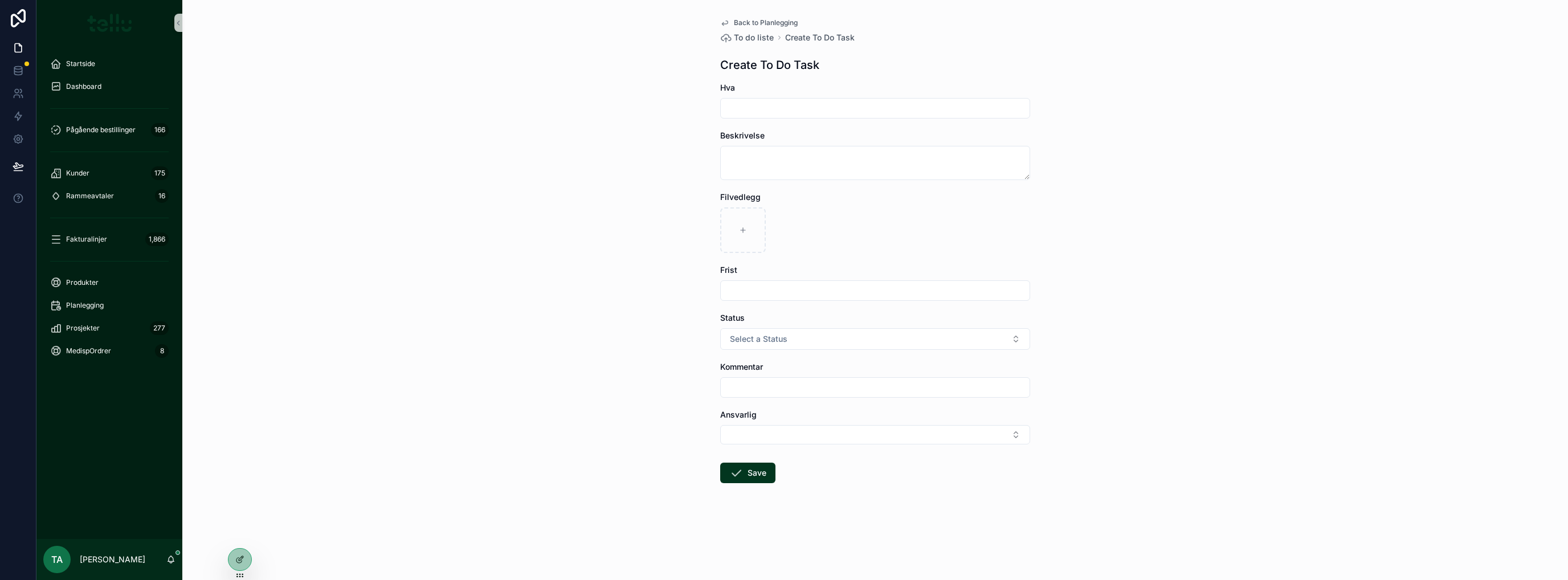
click at [770, 106] on input "scrollable content" at bounding box center [875, 108] width 309 height 16
type input "**********"
click at [785, 149] on textarea "scrollable content" at bounding box center [874, 162] width 310 height 34
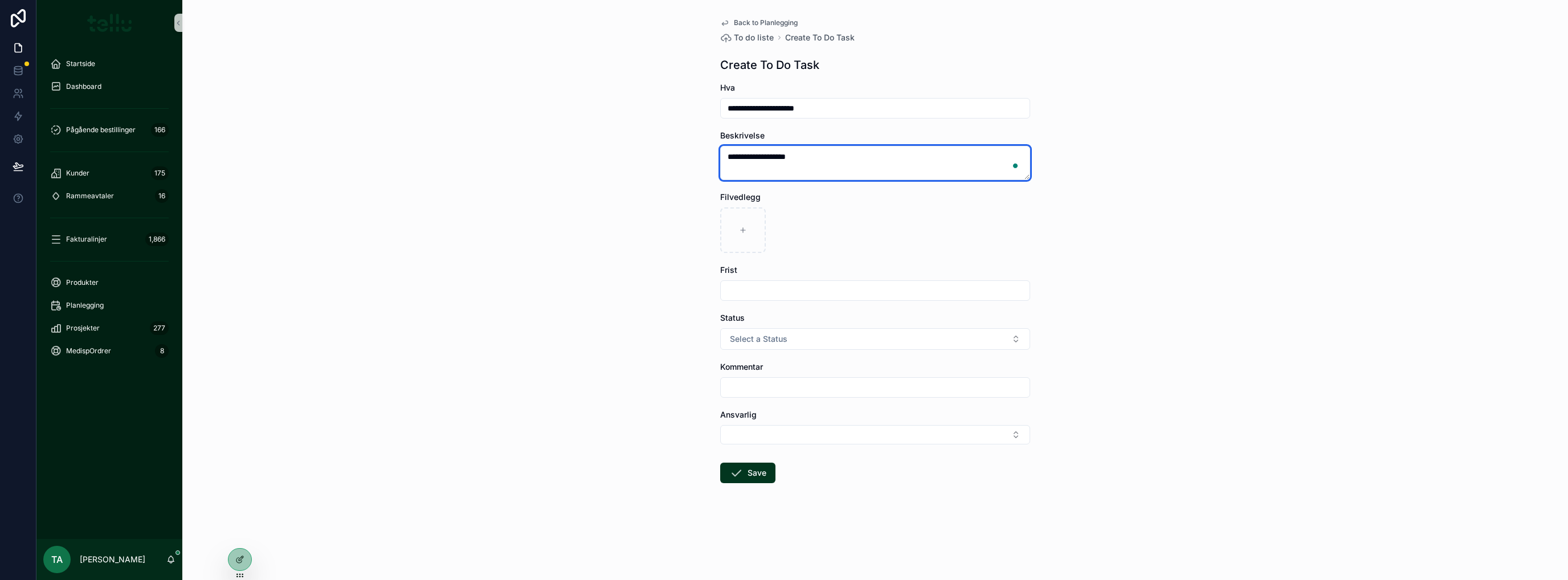
type textarea "**********"
click at [792, 288] on input "scrollable content" at bounding box center [875, 290] width 309 height 16
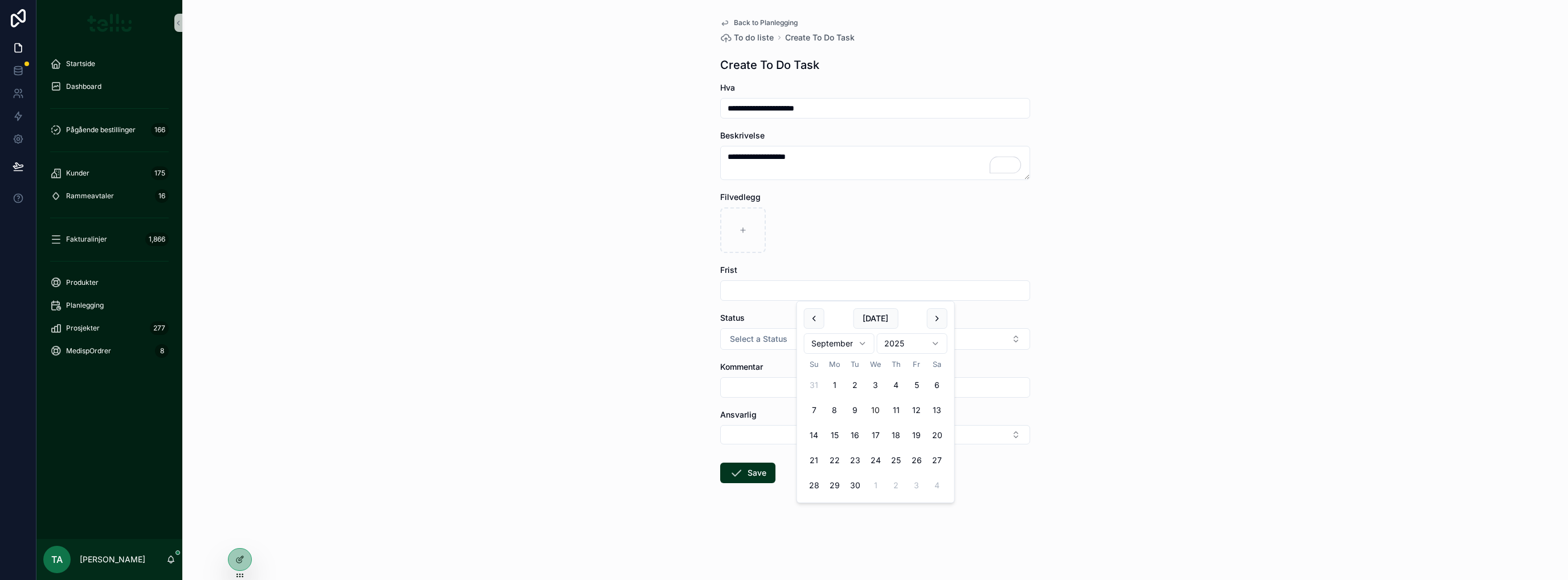
click at [853, 488] on button "30" at bounding box center [855, 485] width 20 height 20
type input "*********"
click at [647, 366] on div "**********" at bounding box center [875, 290] width 1386 height 580
click at [748, 337] on span "Select a Status" at bounding box center [758, 339] width 57 height 12
click at [760, 388] on div "Backlog" at bounding box center [747, 385] width 26 height 11
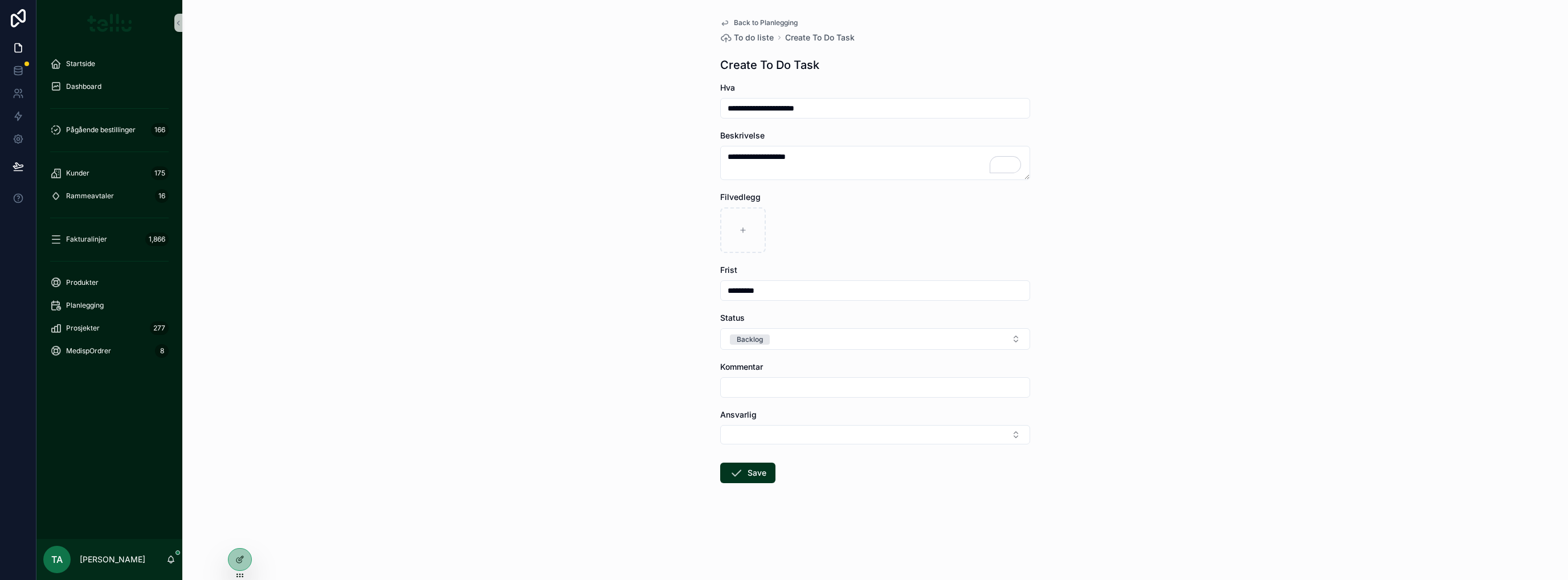
click at [772, 388] on input "scrollable content" at bounding box center [875, 388] width 309 height 16
click at [771, 429] on button "Select Button" at bounding box center [874, 435] width 310 height 19
type input "**"
click at [815, 475] on span "Farnoush Fakhari" at bounding box center [796, 480] width 137 height 12
click at [736, 485] on icon "scrollable content" at bounding box center [736, 487] width 14 height 14
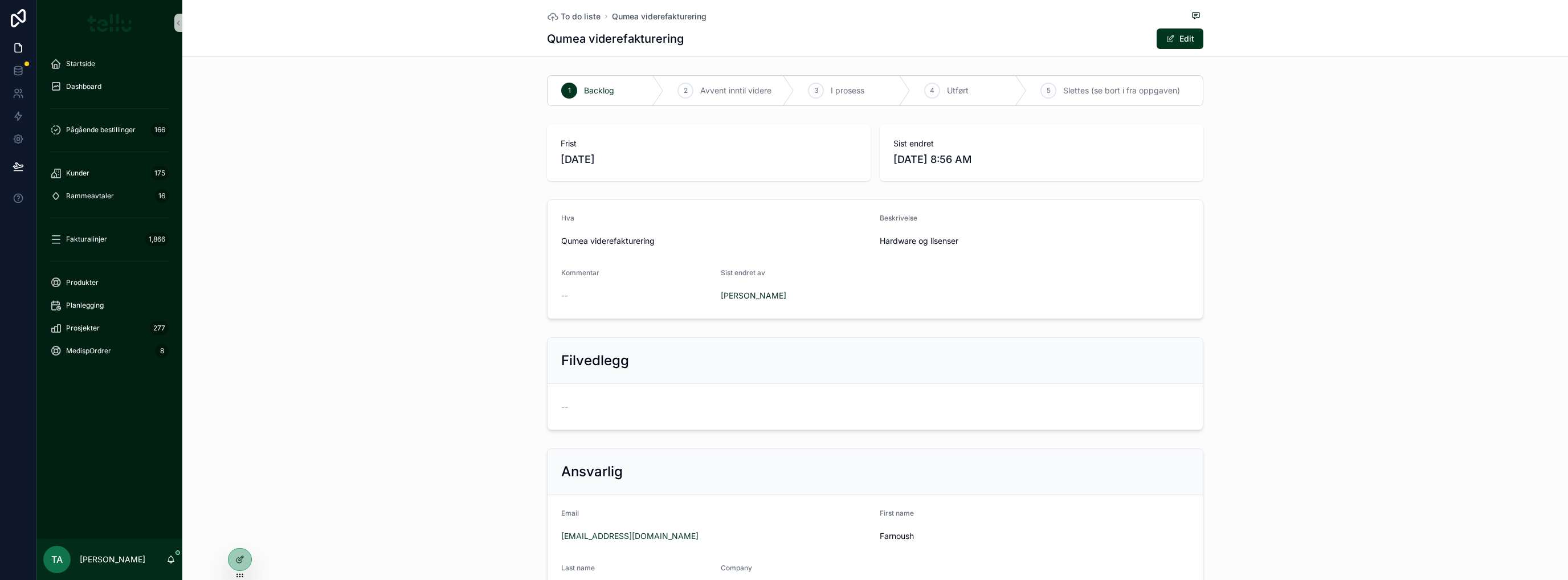
click at [428, 310] on div "Hva Qumea viderefakturering Beskrivelse Hardware og lisenser Kommentar -- Sist …" at bounding box center [875, 259] width 1386 height 129
click at [384, 228] on div "Hva Qumea viderefakturering Beskrivelse Hardware og lisenser Kommentar -- Sist …" at bounding box center [875, 259] width 1386 height 129
click at [97, 310] on div "Planlegging" at bounding box center [110, 305] width 119 height 18
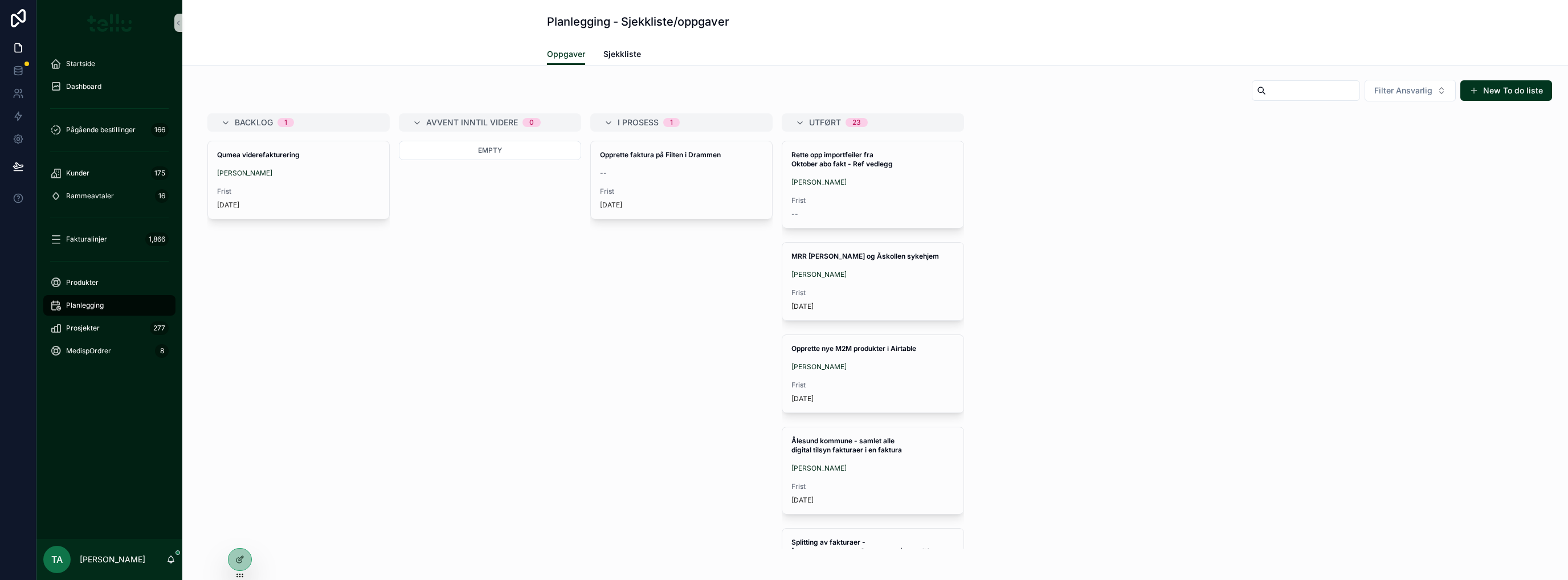
click at [570, 376] on div "Backlog 1 Qumea viderefakturering Farnoush Fakhari Frist in 19 days Avvent innt…" at bounding box center [875, 331] width 1354 height 435
click at [799, 126] on icon "scrollable content" at bounding box center [800, 122] width 9 height 9
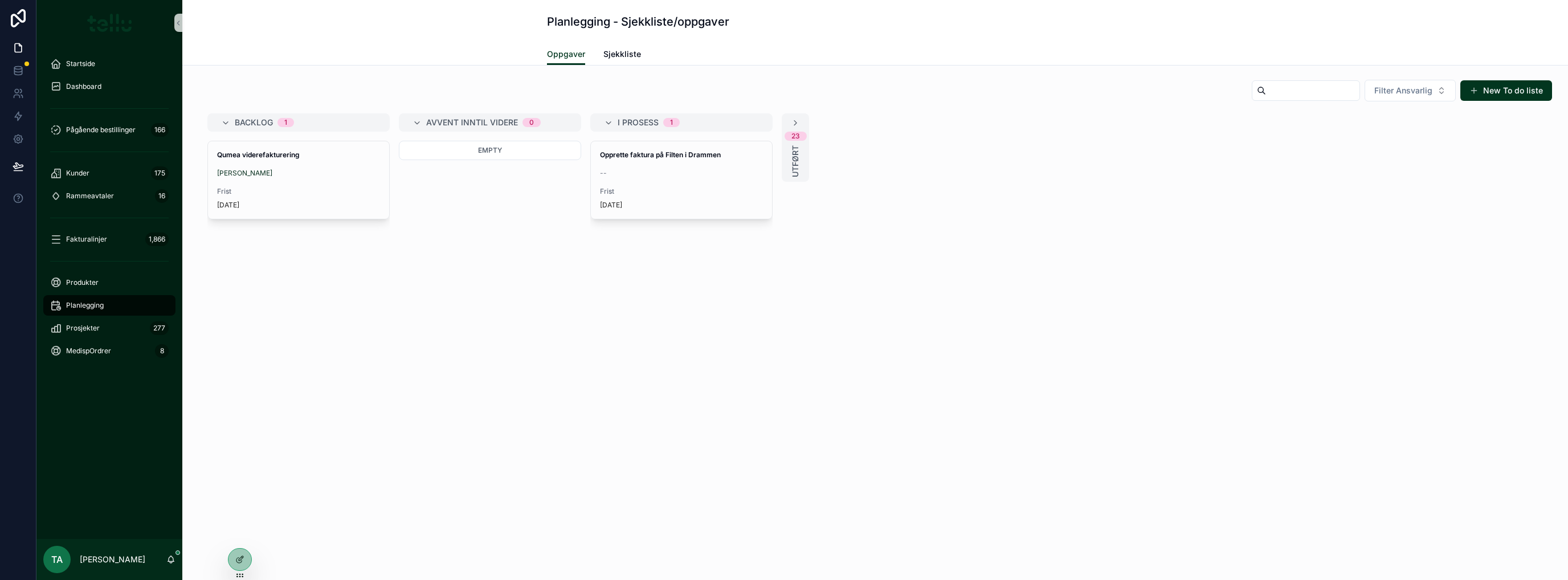
click at [609, 461] on div "Planlegging - Sjekkliste/oppgaver Oppgaver Oppgaver Sjekkliste Filter Ansvarlig…" at bounding box center [875, 290] width 1386 height 580
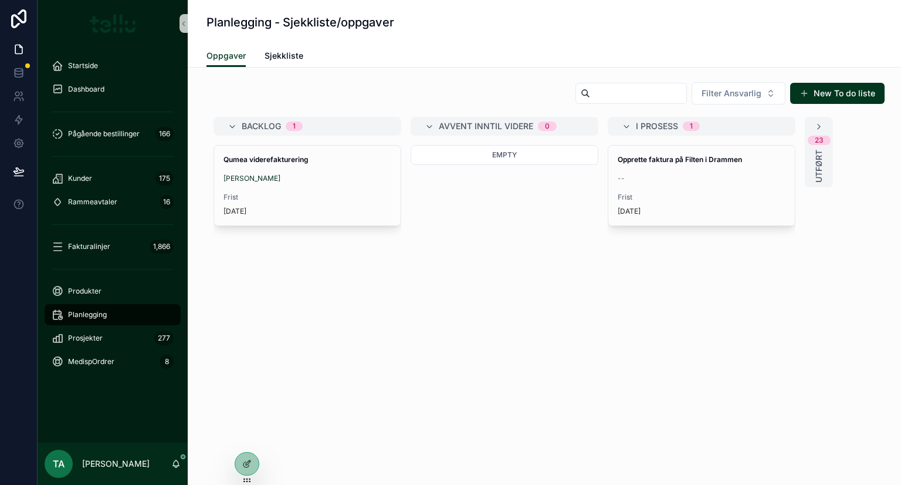
click at [232, 314] on div "Qumea viderefakturering Farnoush Fakhari Frist in 19 days" at bounding box center [308, 257] width 188 height 225
click at [248, 337] on div "Qumea viderefakturering Farnoush Fakhari Frist in 19 days" at bounding box center [308, 257] width 188 height 225
click at [263, 365] on div "Qumea viderefakturering Farnoush Fakhari Frist in 19 days" at bounding box center [308, 257] width 188 height 225
click at [476, 261] on div "Empty" at bounding box center [505, 257] width 188 height 225
